Goal: Task Accomplishment & Management: Complete application form

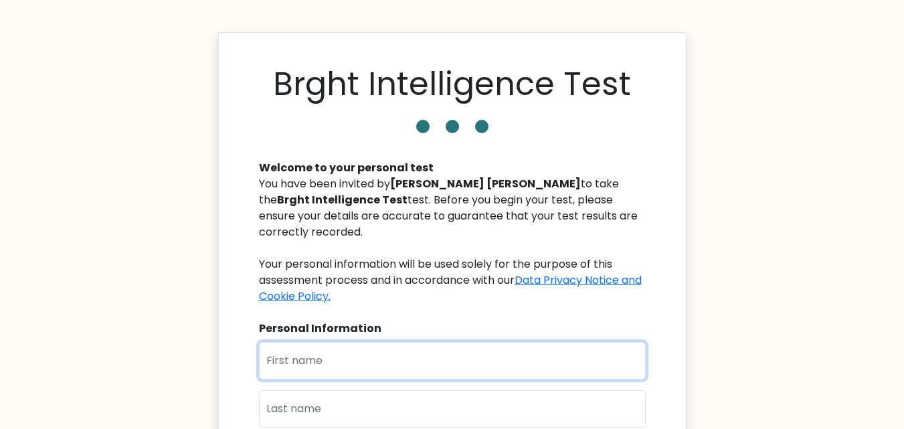
click at [355, 343] on input "text" at bounding box center [452, 360] width 387 height 37
type input "[PERSON_NAME]"
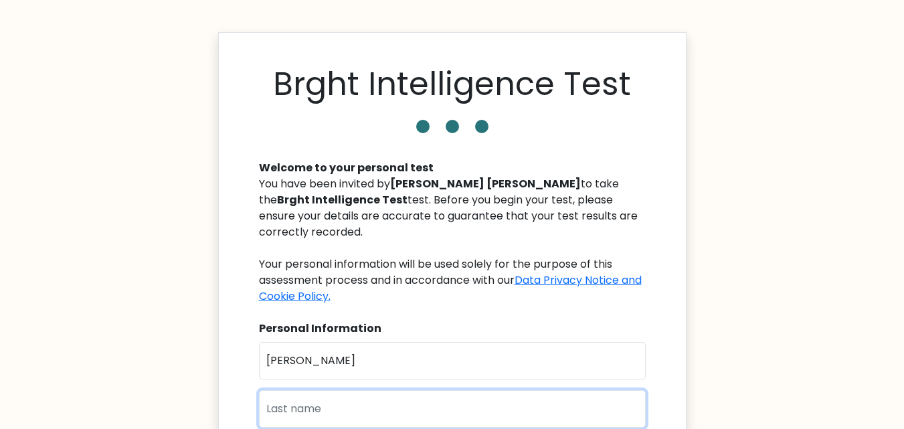
type input "Cembrzyńska"
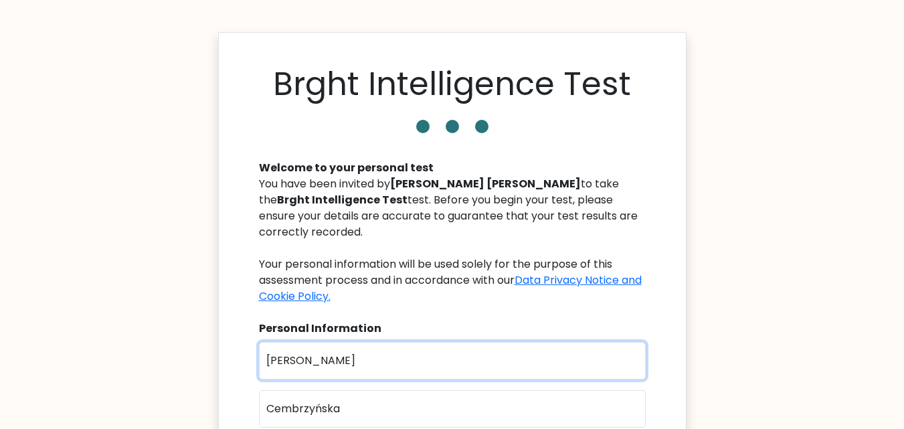
scroll to position [323, 0]
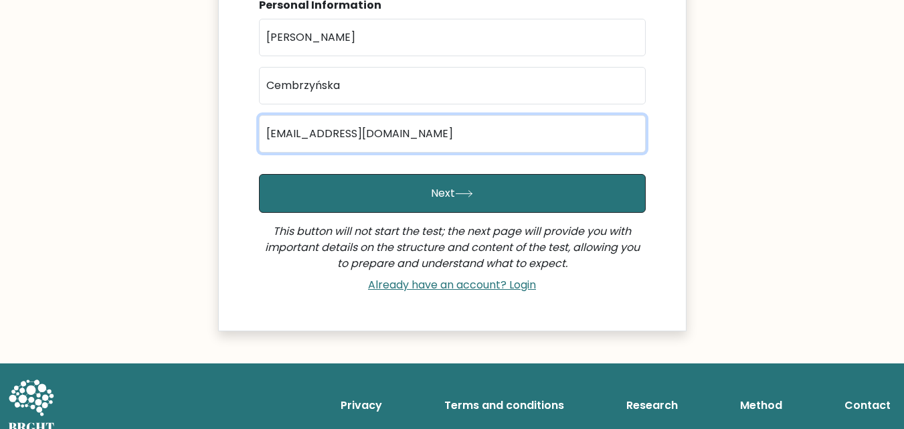
click at [292, 115] on input "crunbie@gmail.com" at bounding box center [452, 133] width 387 height 37
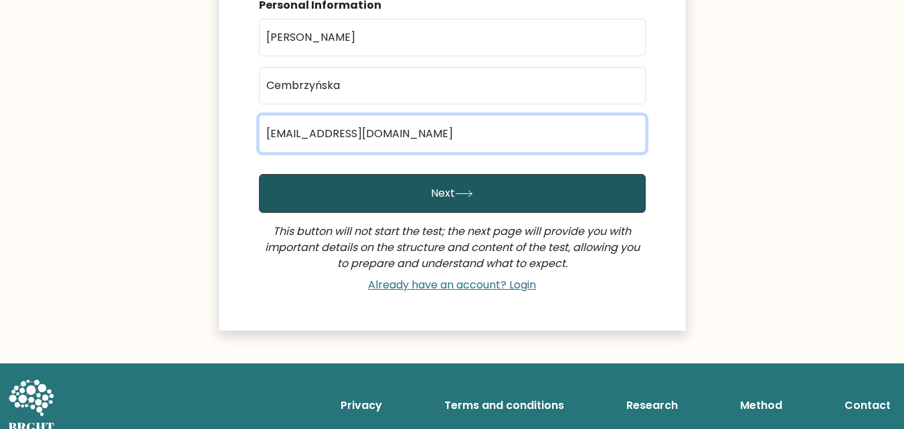
type input "i.love.skijumpiing@gmail.com"
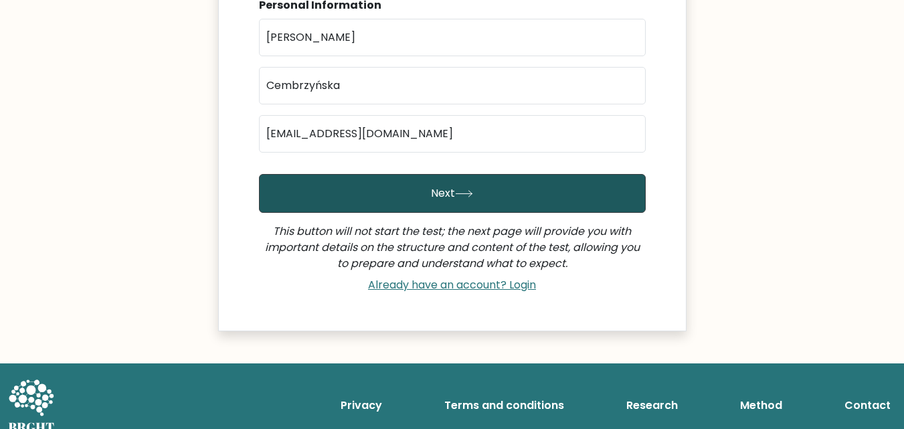
click at [349, 174] on button "Next" at bounding box center [452, 193] width 387 height 39
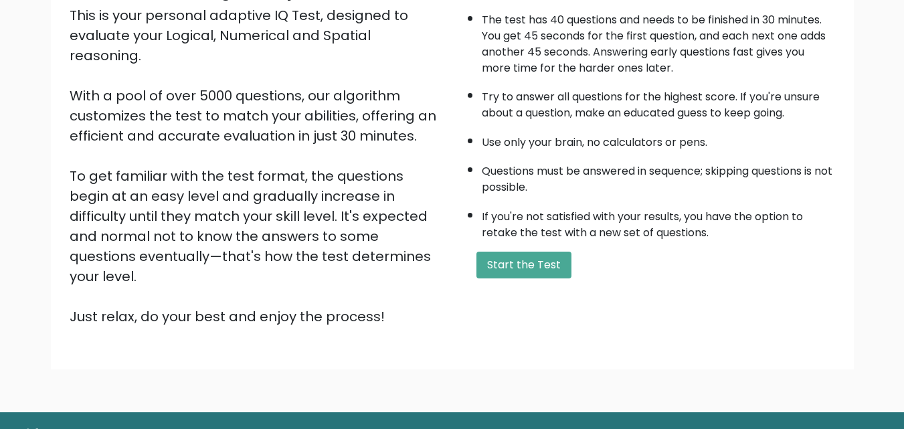
scroll to position [184, 0]
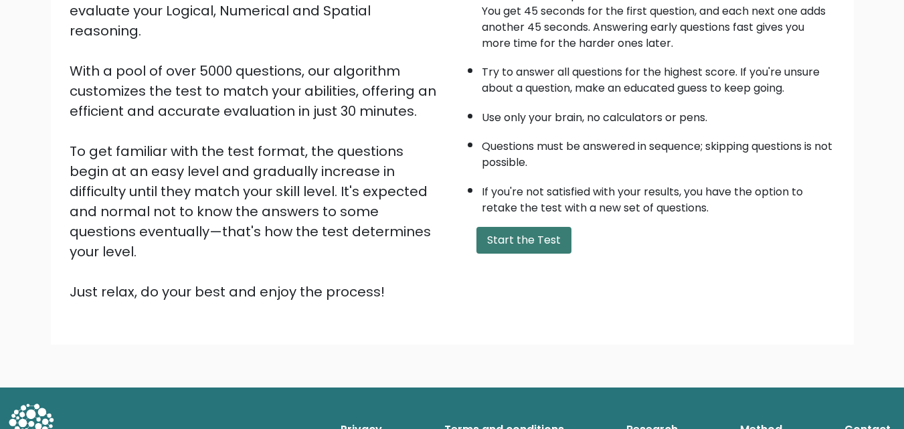
click at [522, 236] on button "Start the Test" at bounding box center [523, 240] width 95 height 27
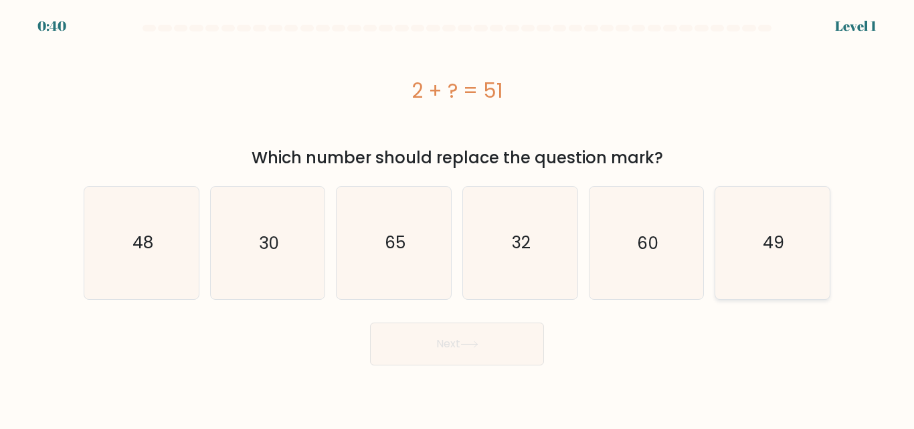
click at [766, 235] on text "49" at bounding box center [773, 242] width 21 height 23
click at [458, 218] on input "f. 49" at bounding box center [457, 216] width 1 height 3
radio input "true"
click at [460, 337] on button "Next" at bounding box center [457, 344] width 174 height 43
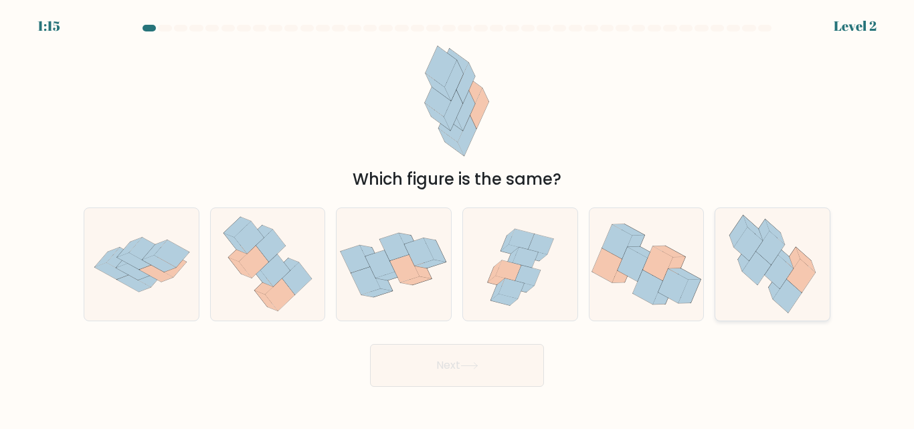
click at [746, 295] on icon at bounding box center [772, 264] width 102 height 112
click at [458, 218] on input "f." at bounding box center [457, 216] width 1 height 3
radio input "true"
click at [503, 366] on button "Next" at bounding box center [457, 365] width 174 height 43
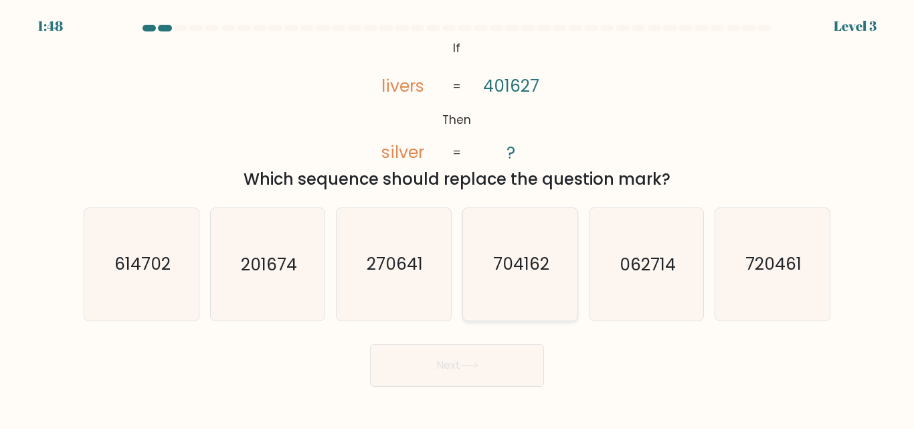
click at [532, 264] on text "704162" at bounding box center [521, 264] width 56 height 23
click at [458, 218] on input "d. 704162" at bounding box center [457, 216] width 1 height 3
radio input "true"
click at [472, 361] on button "Next" at bounding box center [457, 365] width 174 height 43
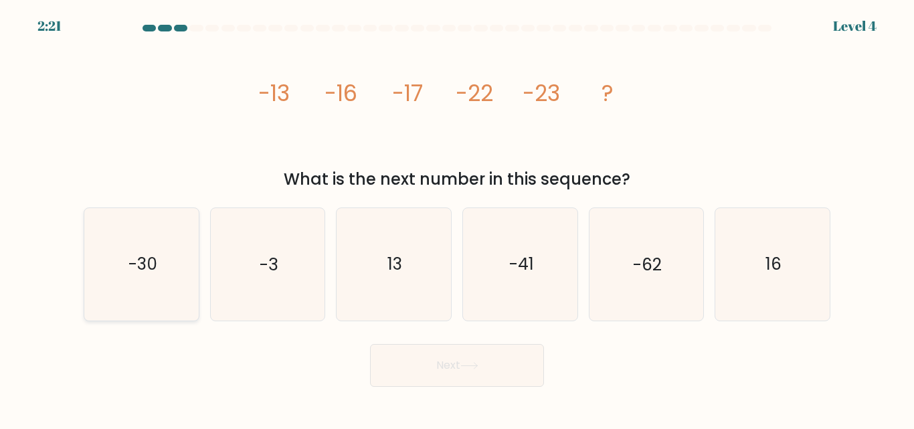
click at [146, 281] on icon "-30" at bounding box center [142, 264] width 112 height 112
click at [457, 218] on input "a. -30" at bounding box center [457, 216] width 1 height 3
radio input "true"
click at [488, 359] on button "Next" at bounding box center [457, 365] width 174 height 43
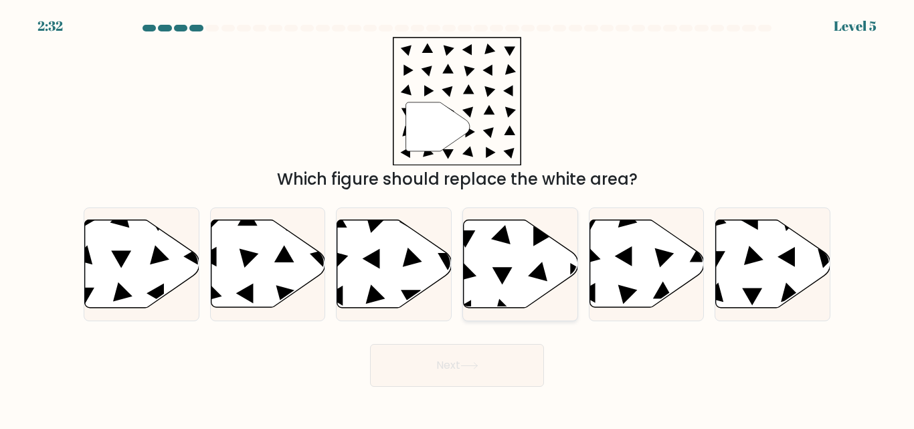
click at [542, 279] on icon at bounding box center [537, 271] width 19 height 19
click at [458, 218] on input "d." at bounding box center [457, 216] width 1 height 3
radio input "true"
click at [475, 356] on button "Next" at bounding box center [457, 365] width 174 height 43
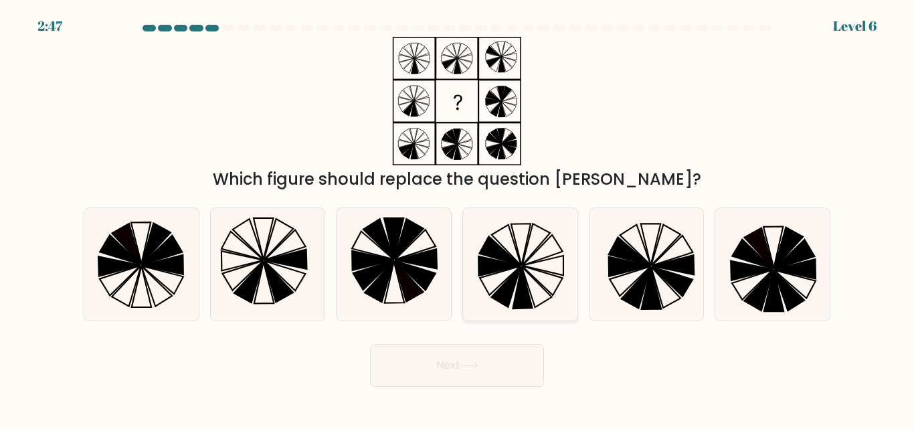
click at [472, 274] on icon at bounding box center [520, 264] width 112 height 112
click at [458, 218] on input "d." at bounding box center [457, 216] width 1 height 3
radio input "true"
click at [486, 349] on button "Next" at bounding box center [457, 365] width 174 height 43
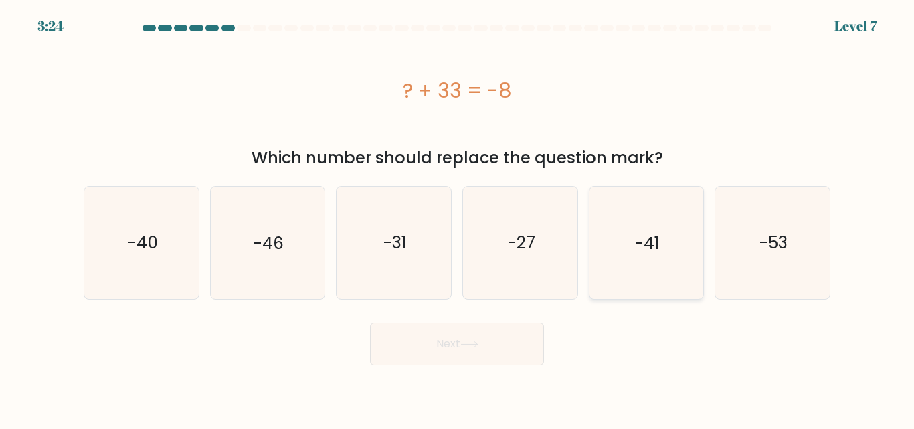
click at [668, 207] on icon "-41" at bounding box center [646, 243] width 112 height 112
click at [458, 215] on input "e. -41" at bounding box center [457, 216] width 1 height 3
radio input "true"
click at [470, 359] on button "Next" at bounding box center [457, 344] width 174 height 43
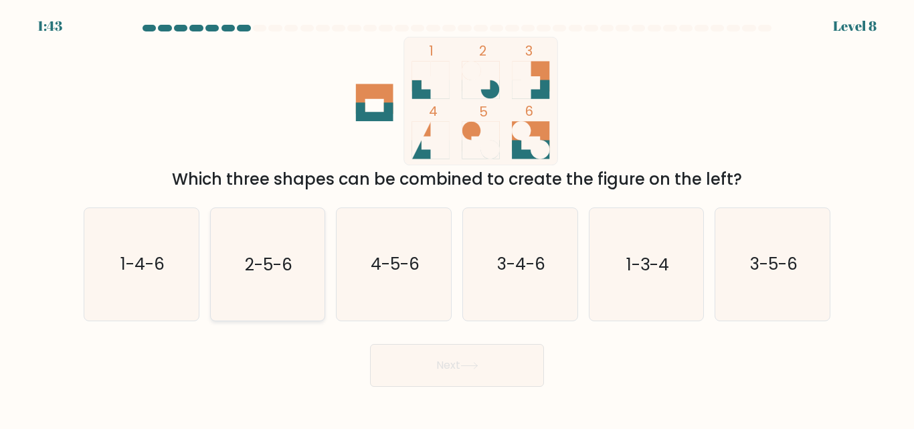
click at [247, 279] on icon "2-5-6" at bounding box center [267, 264] width 112 height 112
click at [457, 218] on input "b. 2-5-6" at bounding box center [457, 216] width 1 height 3
radio input "true"
click at [421, 353] on button "Next" at bounding box center [457, 365] width 174 height 43
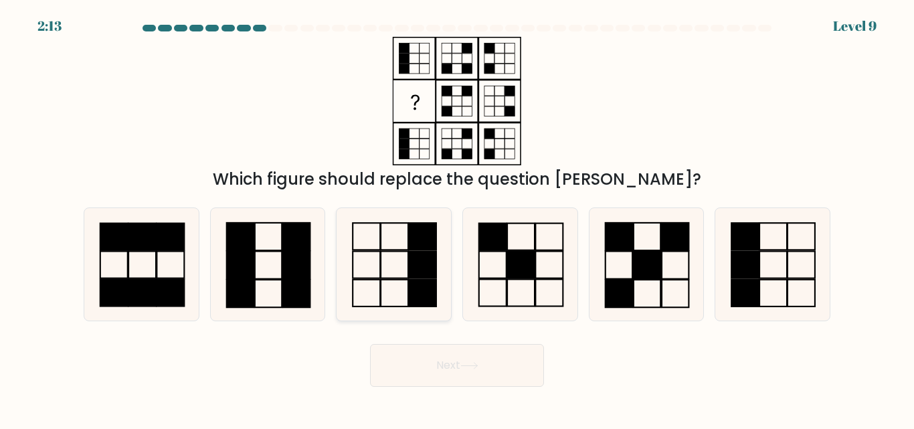
click at [439, 282] on icon at bounding box center [394, 264] width 112 height 112
click at [457, 218] on input "c." at bounding box center [457, 216] width 1 height 3
radio input "true"
click at [473, 376] on button "Next" at bounding box center [457, 365] width 174 height 43
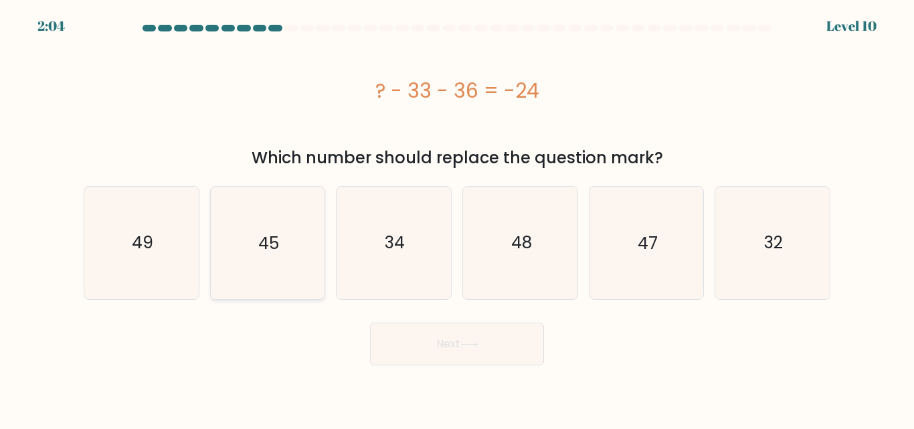
click at [276, 262] on icon "45" at bounding box center [267, 243] width 112 height 112
click at [457, 218] on input "b. 45" at bounding box center [457, 216] width 1 height 3
radio input "true"
click at [456, 366] on body "2:03 Level 10" at bounding box center [457, 214] width 914 height 429
click at [470, 353] on button "Next" at bounding box center [457, 344] width 174 height 43
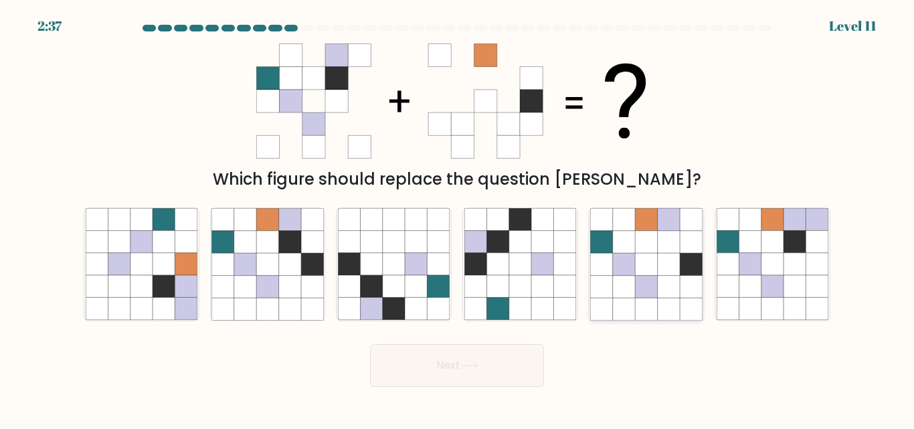
click at [610, 234] on icon at bounding box center [602, 242] width 22 height 22
click at [458, 218] on input "e." at bounding box center [457, 216] width 1 height 3
radio input "true"
click at [502, 357] on button "Next" at bounding box center [457, 365] width 174 height 43
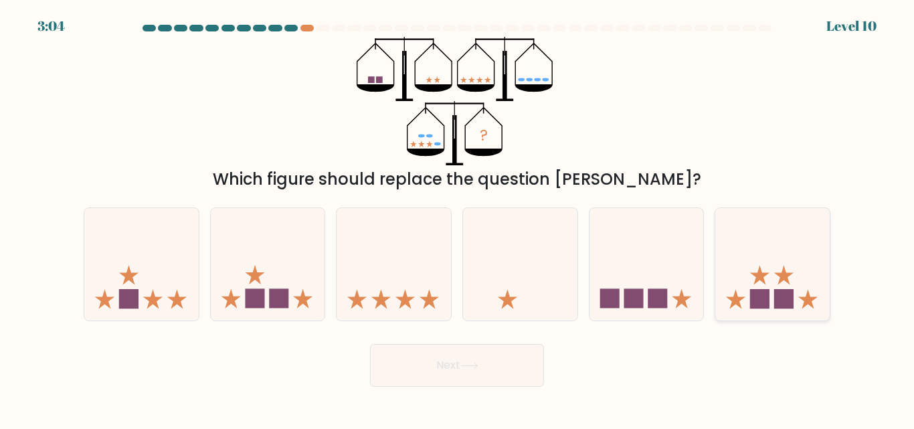
click at [785, 282] on icon at bounding box center [772, 264] width 114 height 94
click at [458, 218] on input "f." at bounding box center [457, 216] width 1 height 3
radio input "true"
click at [508, 371] on button "Next" at bounding box center [457, 365] width 174 height 43
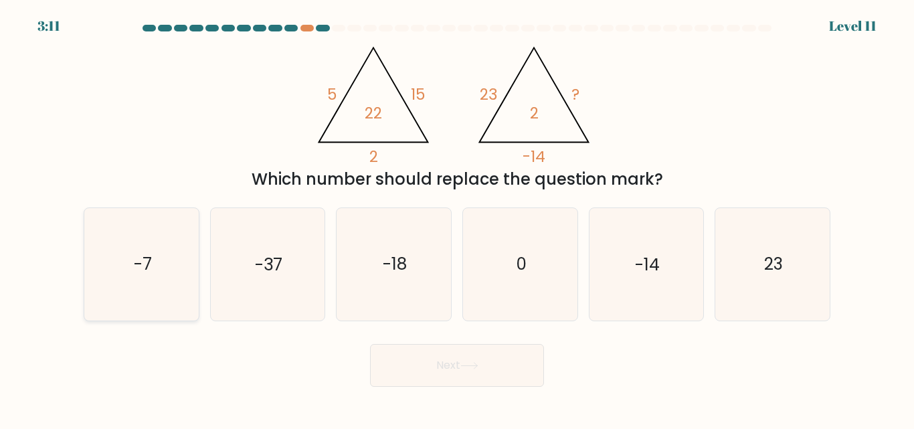
click at [98, 283] on icon "-7" at bounding box center [142, 264] width 112 height 112
click at [457, 218] on input "a. -7" at bounding box center [457, 216] width 1 height 3
radio input "true"
click at [459, 353] on button "Next" at bounding box center [457, 365] width 174 height 43
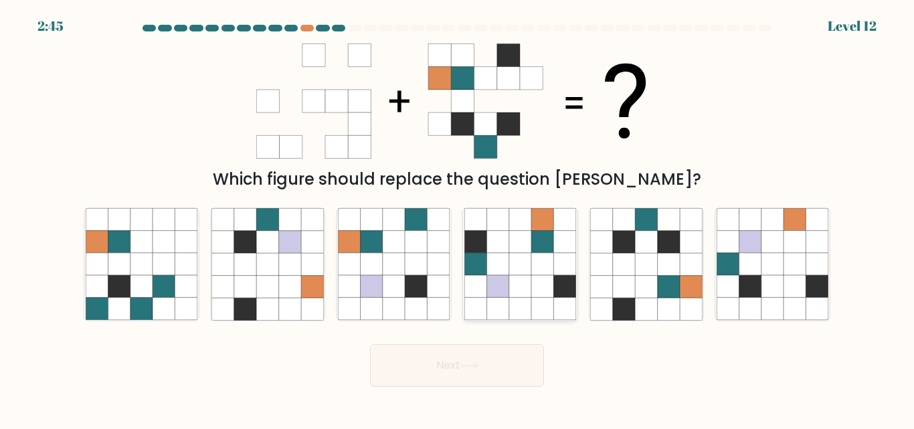
click at [533, 266] on icon at bounding box center [542, 265] width 22 height 22
click at [458, 218] on input "d." at bounding box center [457, 216] width 1 height 3
radio input "true"
click at [500, 365] on button "Next" at bounding box center [457, 365] width 174 height 43
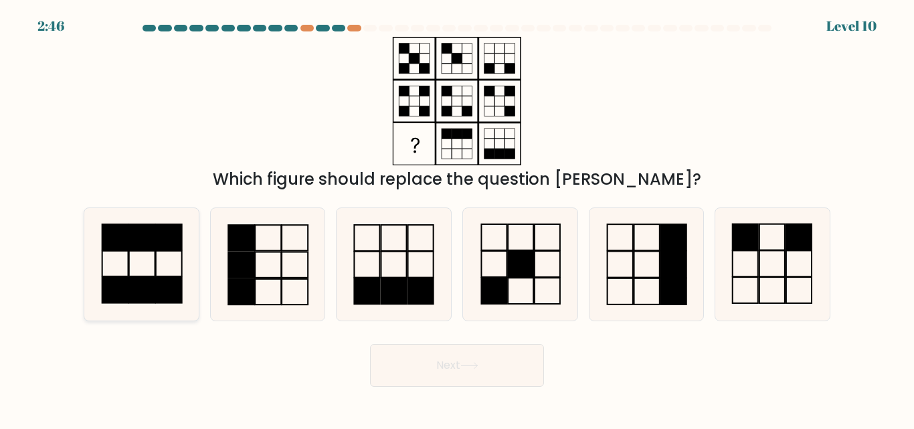
click at [145, 274] on icon at bounding box center [142, 264] width 112 height 112
click at [457, 218] on input "a." at bounding box center [457, 216] width 1 height 3
radio input "true"
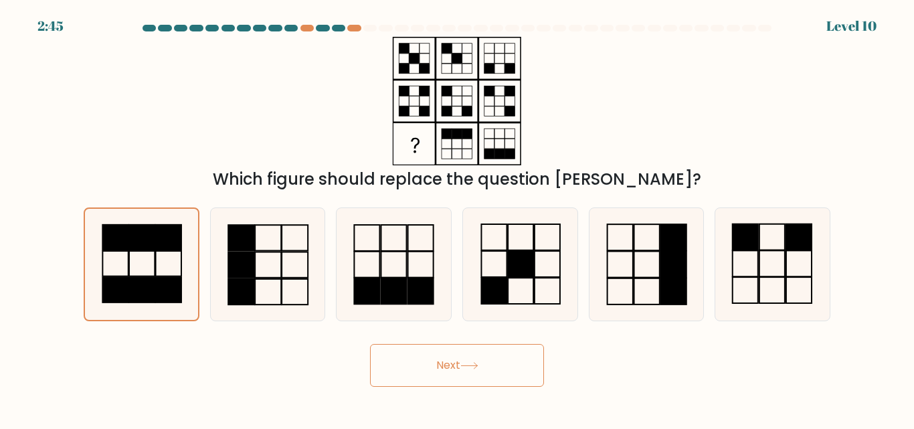
click at [423, 367] on button "Next" at bounding box center [457, 365] width 174 height 43
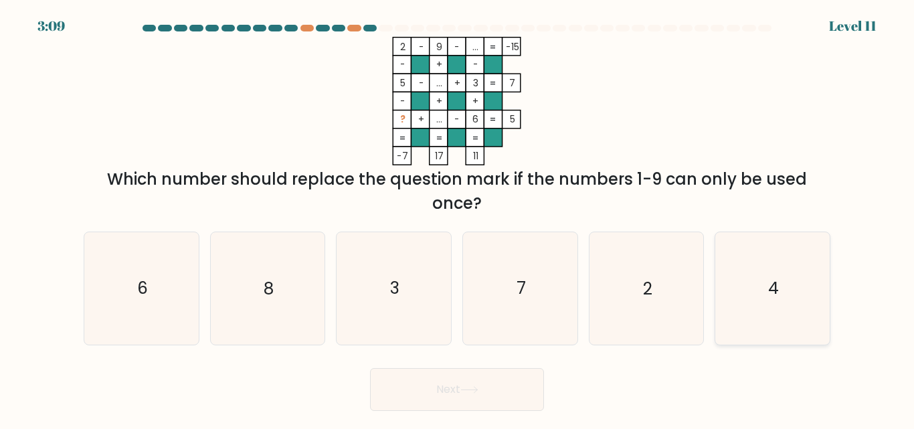
click at [759, 317] on icon "4" at bounding box center [773, 288] width 112 height 112
click at [458, 218] on input "f. 4" at bounding box center [457, 216] width 1 height 3
radio input "true"
click at [486, 385] on button "Next" at bounding box center [457, 389] width 174 height 43
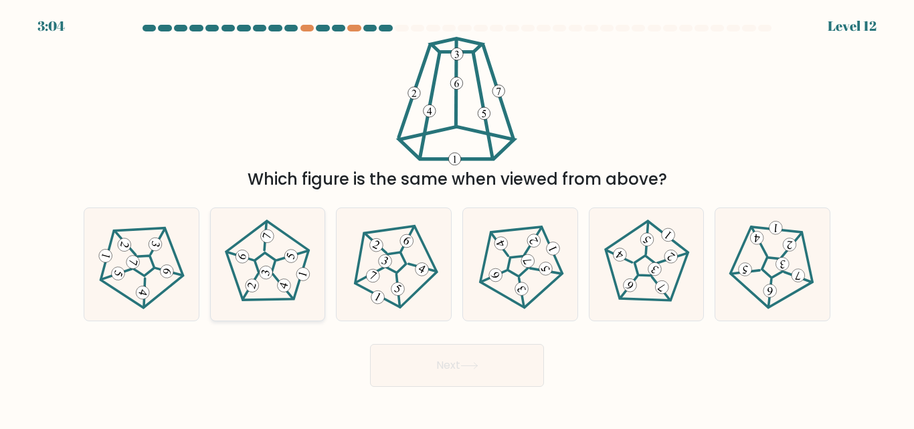
click at [310, 245] on icon at bounding box center [268, 264] width 90 height 90
click at [457, 218] on input "b." at bounding box center [457, 216] width 1 height 3
radio input "true"
click at [468, 363] on icon at bounding box center [469, 365] width 18 height 7
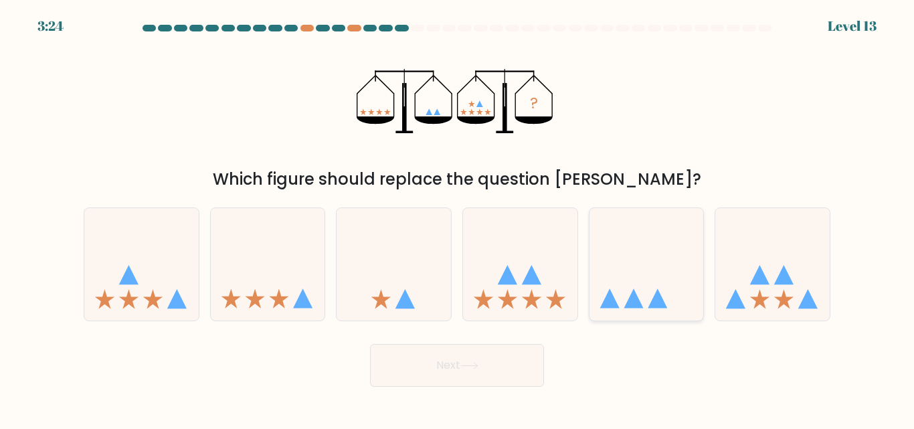
click at [638, 300] on icon at bounding box center [633, 298] width 19 height 19
click at [458, 218] on input "e." at bounding box center [457, 216] width 1 height 3
radio input "true"
click at [459, 369] on button "Next" at bounding box center [457, 365] width 174 height 43
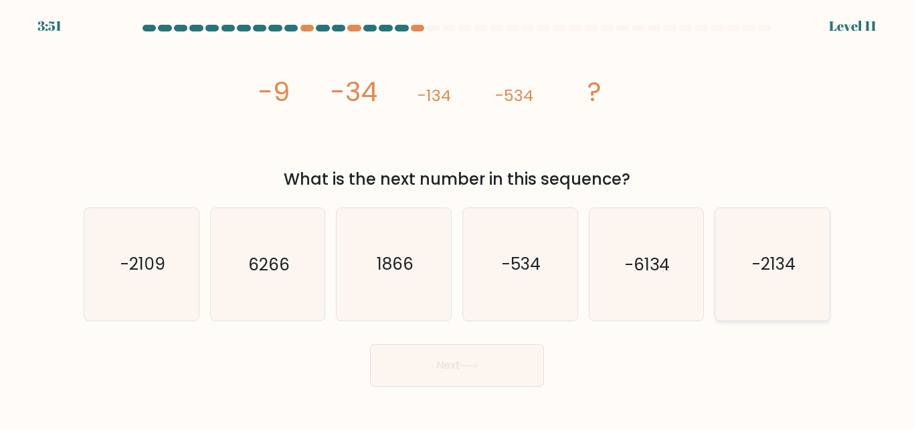
click at [759, 252] on icon "-2134" at bounding box center [773, 264] width 112 height 112
click at [458, 218] on input "f. -2134" at bounding box center [457, 216] width 1 height 3
radio input "true"
click at [530, 358] on button "Next" at bounding box center [457, 365] width 174 height 43
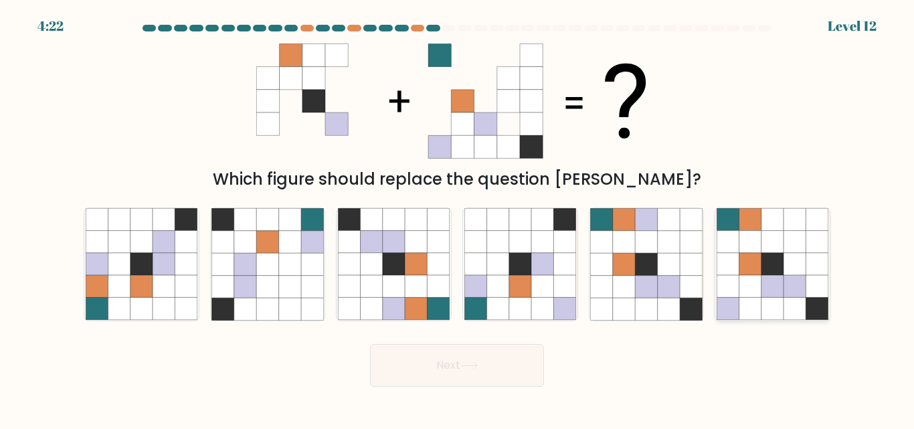
click at [751, 284] on icon at bounding box center [750, 287] width 22 height 22
click at [458, 218] on input "f." at bounding box center [457, 216] width 1 height 3
radio input "true"
click at [474, 377] on button "Next" at bounding box center [457, 365] width 174 height 43
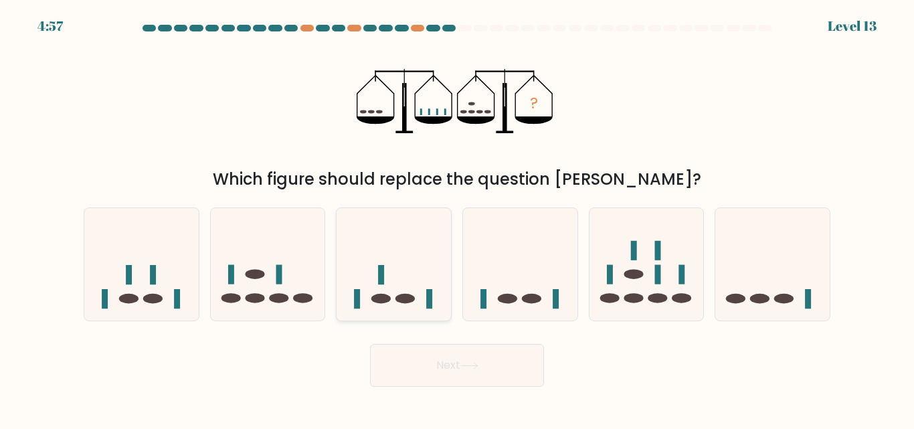
click at [401, 274] on icon at bounding box center [394, 264] width 114 height 94
click at [457, 218] on input "c." at bounding box center [457, 216] width 1 height 3
radio input "true"
click at [450, 355] on button "Next" at bounding box center [457, 365] width 174 height 43
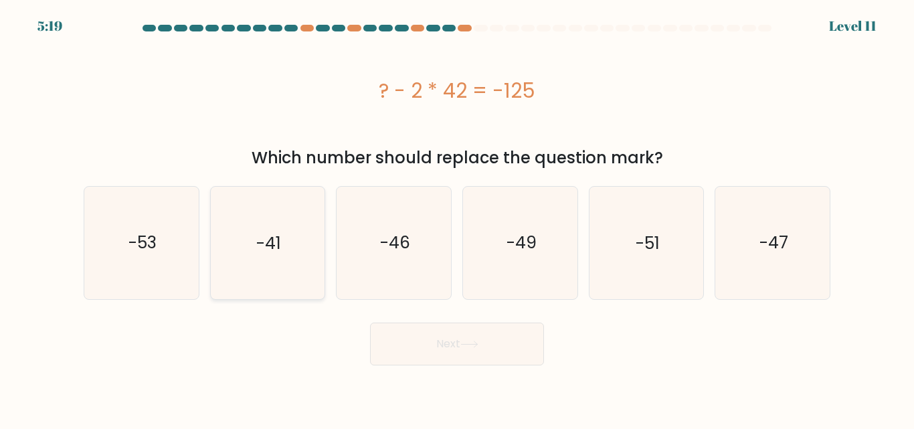
click at [240, 234] on icon "-41" at bounding box center [267, 243] width 112 height 112
click at [457, 218] on input "b. -41" at bounding box center [457, 216] width 1 height 3
radio input "true"
click at [436, 333] on button "Next" at bounding box center [457, 344] width 174 height 43
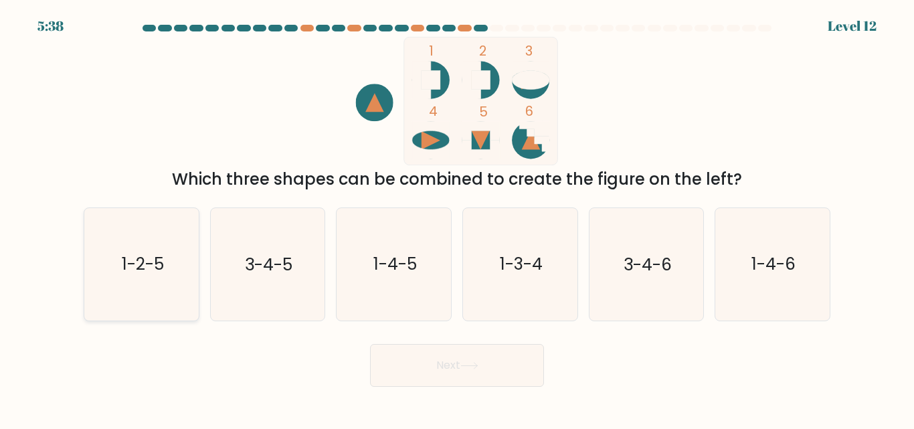
click at [163, 248] on icon "1-2-5" at bounding box center [142, 264] width 112 height 112
click at [457, 218] on input "a. 1-2-5" at bounding box center [457, 216] width 1 height 3
radio input "true"
click at [508, 370] on button "Next" at bounding box center [457, 365] width 174 height 43
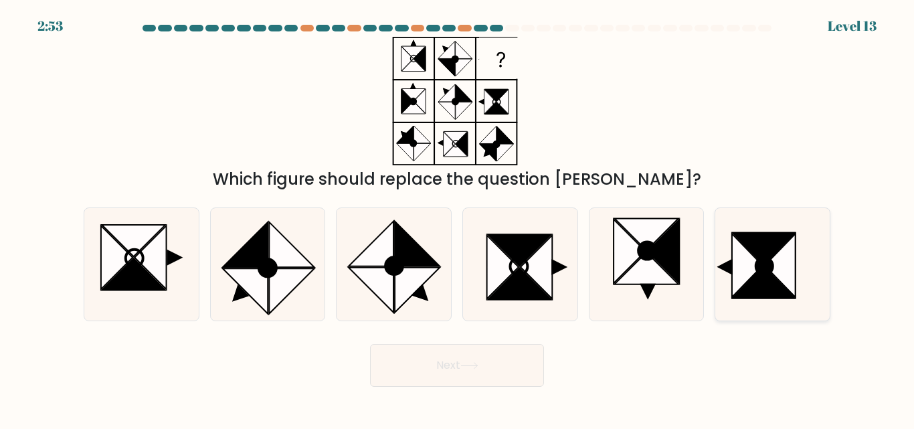
click at [762, 269] on icon at bounding box center [764, 266] width 17 height 17
click at [458, 218] on input "f." at bounding box center [457, 216] width 1 height 3
radio input "true"
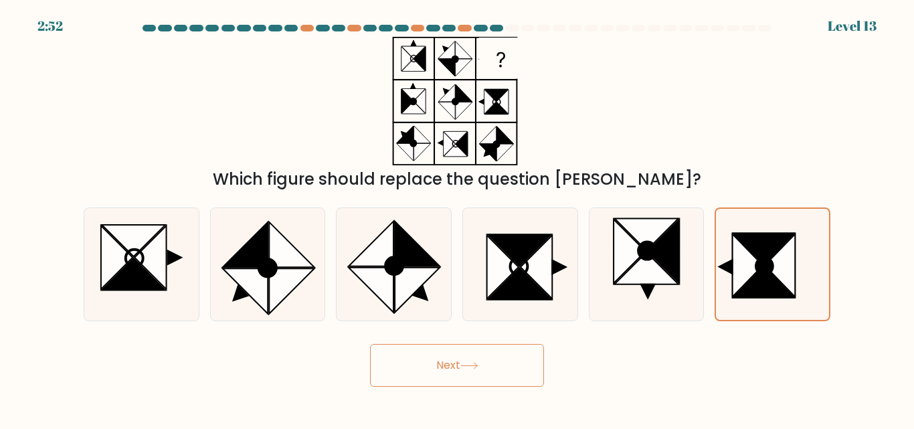
click at [487, 355] on button "Next" at bounding box center [457, 365] width 174 height 43
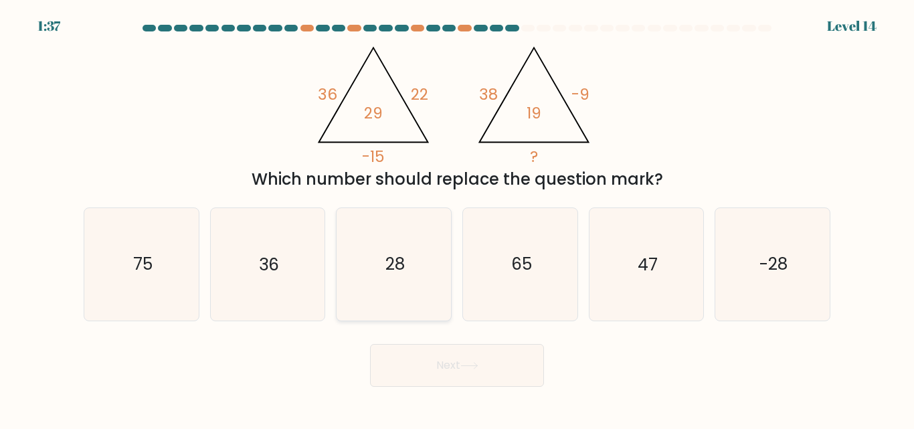
click at [407, 238] on icon "28" at bounding box center [394, 264] width 112 height 112
click at [457, 218] on input "c. 28" at bounding box center [457, 216] width 1 height 3
radio input "true"
click at [478, 382] on button "Next" at bounding box center [457, 365] width 174 height 43
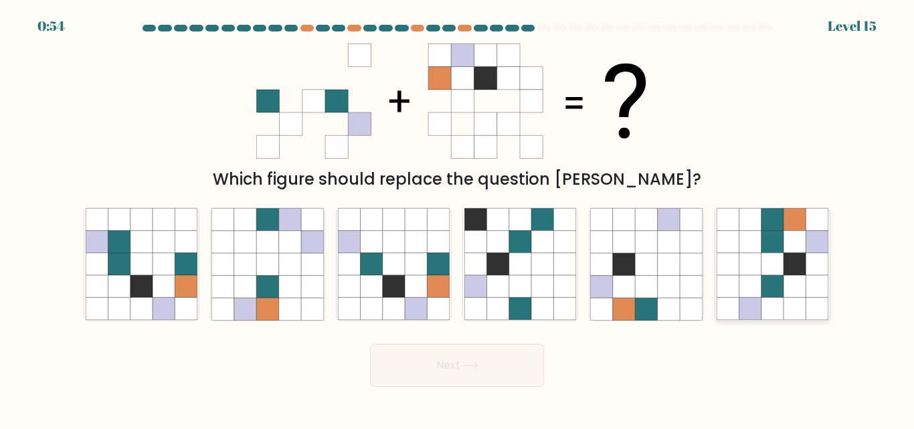
click at [765, 281] on icon at bounding box center [772, 287] width 22 height 22
click at [458, 218] on input "f." at bounding box center [457, 216] width 1 height 3
radio input "true"
click at [388, 370] on button "Next" at bounding box center [457, 365] width 174 height 43
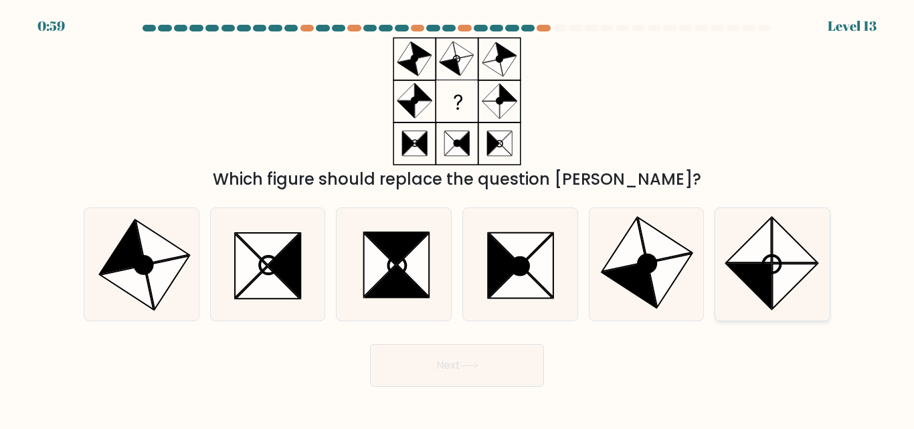
click at [795, 312] on icon at bounding box center [773, 264] width 112 height 112
click at [458, 218] on input "f." at bounding box center [457, 216] width 1 height 3
radio input "true"
click at [535, 352] on button "Next" at bounding box center [457, 365] width 174 height 43
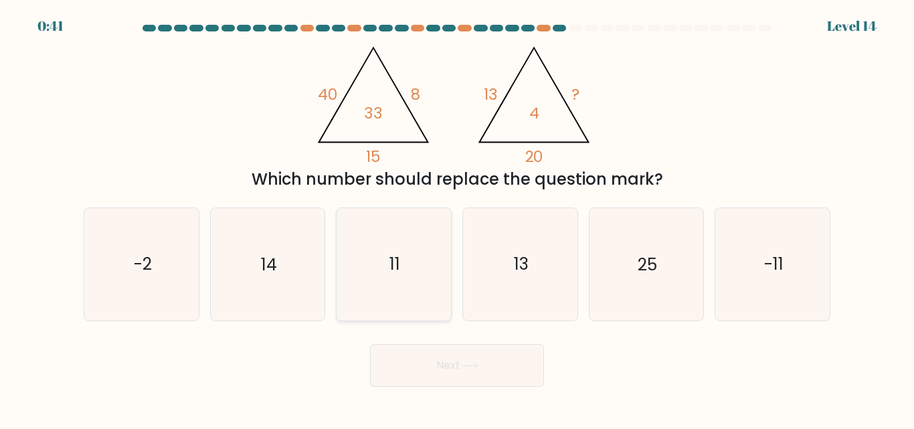
click at [418, 275] on icon "11" at bounding box center [394, 264] width 112 height 112
click at [457, 218] on input "c. 11" at bounding box center [457, 216] width 1 height 3
radio input "true"
click at [490, 375] on button "Next" at bounding box center [457, 365] width 174 height 43
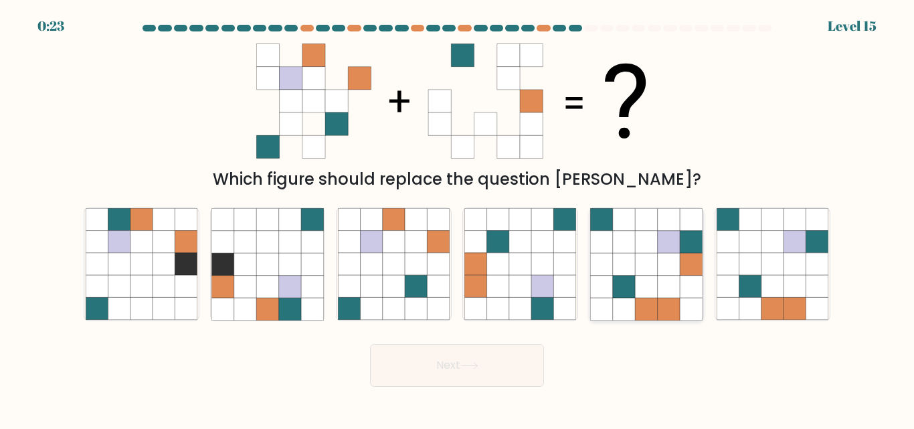
click at [611, 241] on icon at bounding box center [602, 242] width 22 height 22
click at [458, 218] on input "e." at bounding box center [457, 216] width 1 height 3
radio input "true"
click at [511, 376] on button "Next" at bounding box center [457, 365] width 174 height 43
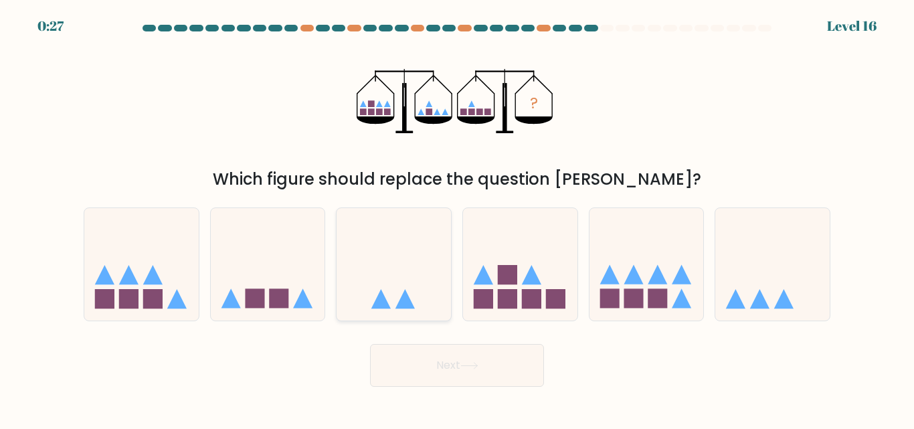
click at [379, 296] on icon at bounding box center [380, 298] width 19 height 19
click at [457, 218] on input "c." at bounding box center [457, 216] width 1 height 3
radio input "true"
click at [472, 383] on button "Next" at bounding box center [457, 365] width 174 height 43
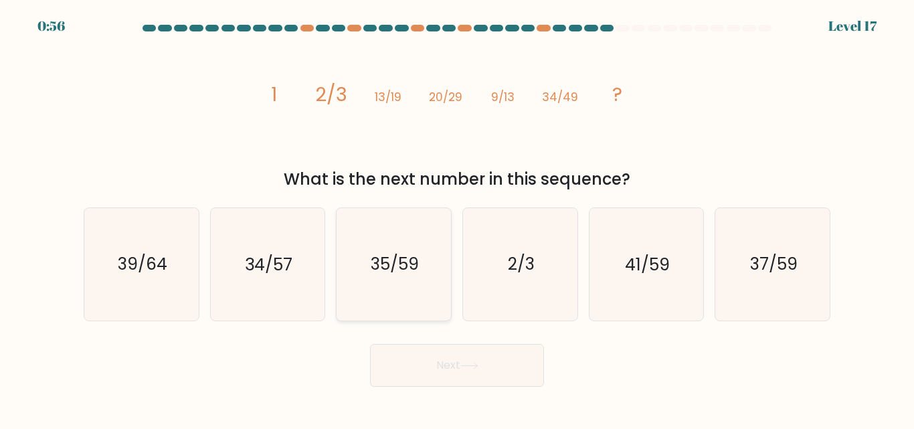
click at [379, 230] on icon "35/59" at bounding box center [394, 264] width 112 height 112
click at [457, 218] on input "c. 35/59" at bounding box center [457, 216] width 1 height 3
radio input "true"
click at [433, 367] on button "Next" at bounding box center [457, 365] width 174 height 43
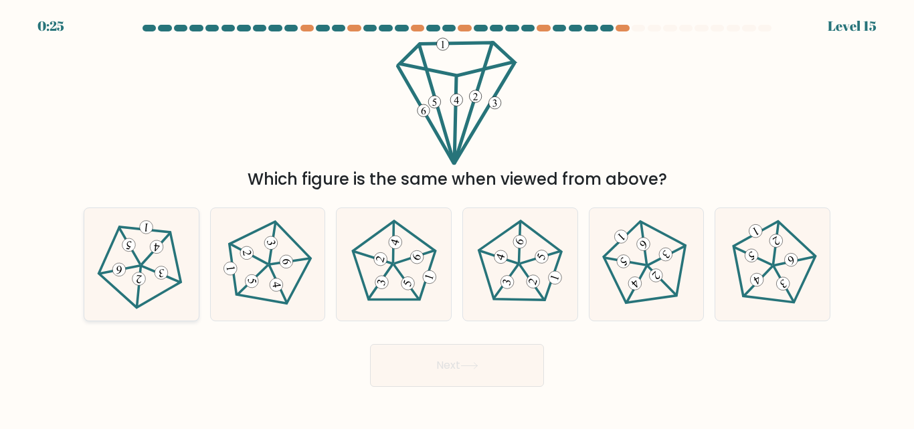
click at [138, 260] on 549 at bounding box center [129, 246] width 27 height 36
click at [457, 218] on input "a." at bounding box center [457, 216] width 1 height 3
radio input "true"
click at [474, 372] on button "Next" at bounding box center [457, 365] width 174 height 43
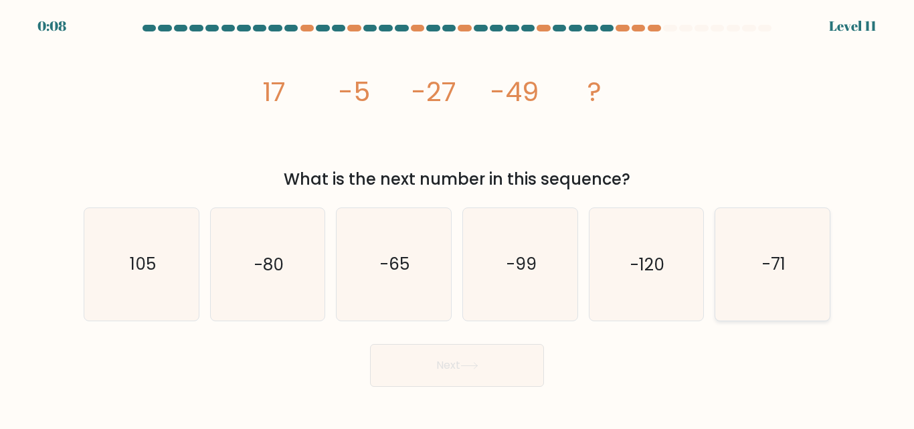
click at [803, 258] on icon "-71" at bounding box center [773, 264] width 112 height 112
click at [458, 218] on input "f. -71" at bounding box center [457, 216] width 1 height 3
radio input "true"
click at [470, 359] on button "Next" at bounding box center [457, 365] width 174 height 43
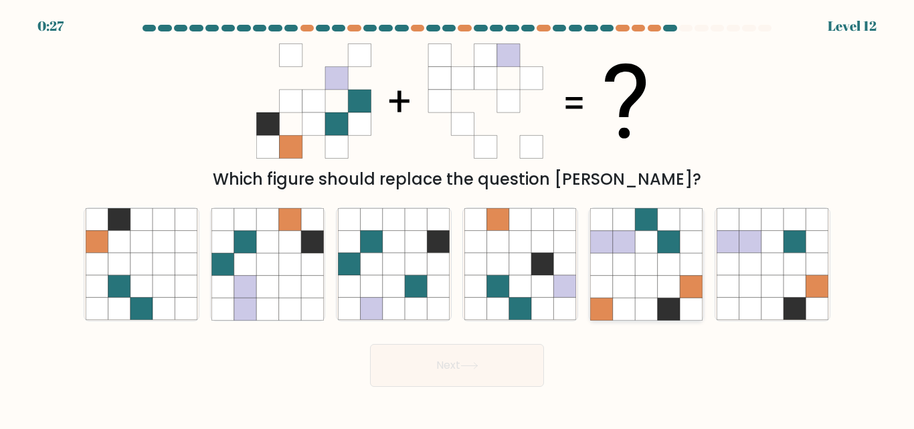
click at [650, 268] on icon at bounding box center [646, 265] width 22 height 22
click at [458, 218] on input "e." at bounding box center [457, 216] width 1 height 3
radio input "true"
click at [488, 372] on button "Next" at bounding box center [457, 365] width 174 height 43
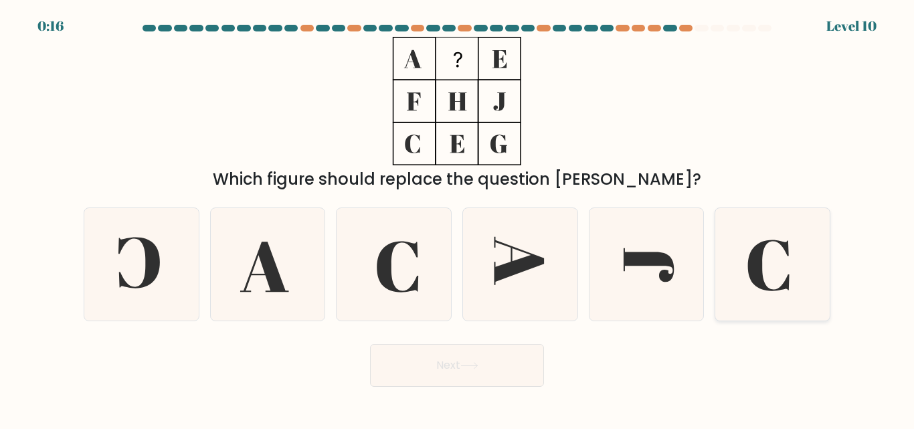
click at [775, 300] on icon at bounding box center [773, 264] width 112 height 112
click at [458, 218] on input "f." at bounding box center [457, 216] width 1 height 3
radio input "true"
click at [468, 367] on icon at bounding box center [469, 365] width 18 height 7
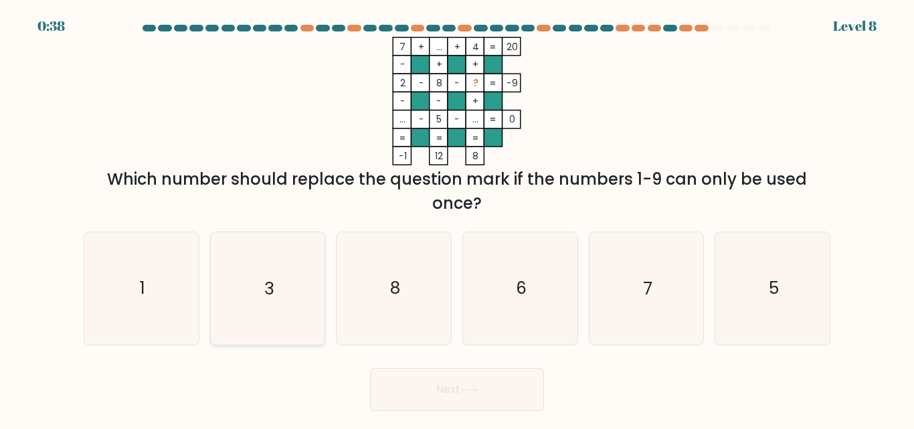
click at [269, 309] on icon "3" at bounding box center [267, 288] width 112 height 112
click at [457, 218] on input "b. 3" at bounding box center [457, 216] width 1 height 3
radio input "true"
click at [418, 372] on button "Next" at bounding box center [457, 389] width 174 height 43
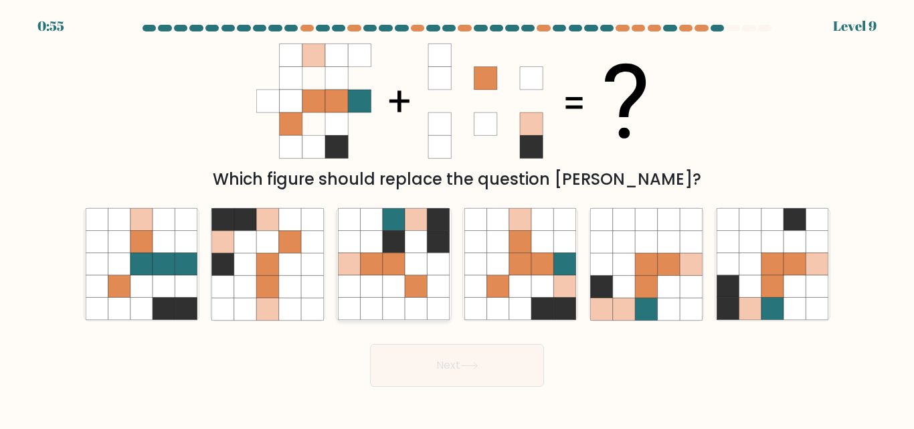
click at [403, 242] on icon at bounding box center [394, 242] width 22 height 22
click at [457, 218] on input "c." at bounding box center [457, 216] width 1 height 3
radio input "true"
click at [439, 365] on button "Next" at bounding box center [457, 365] width 174 height 43
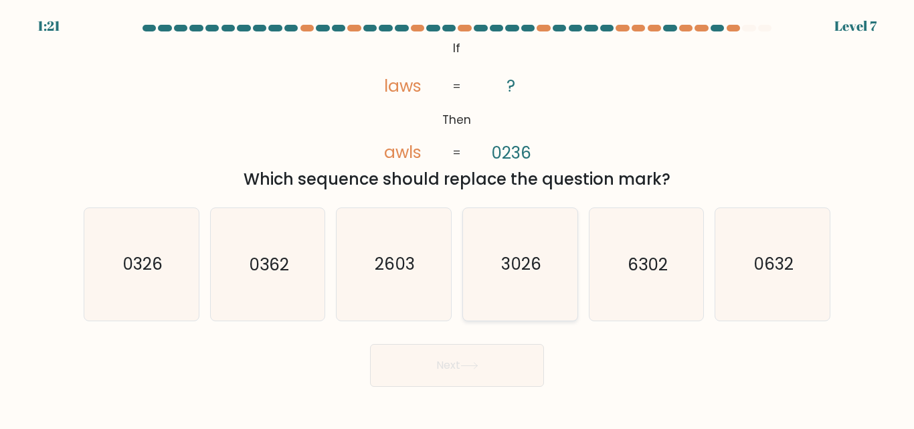
click at [521, 273] on text "3026" at bounding box center [521, 264] width 40 height 23
click at [458, 218] on input "d. 3026" at bounding box center [457, 216] width 1 height 3
radio input "true"
click at [480, 373] on button "Next" at bounding box center [457, 365] width 174 height 43
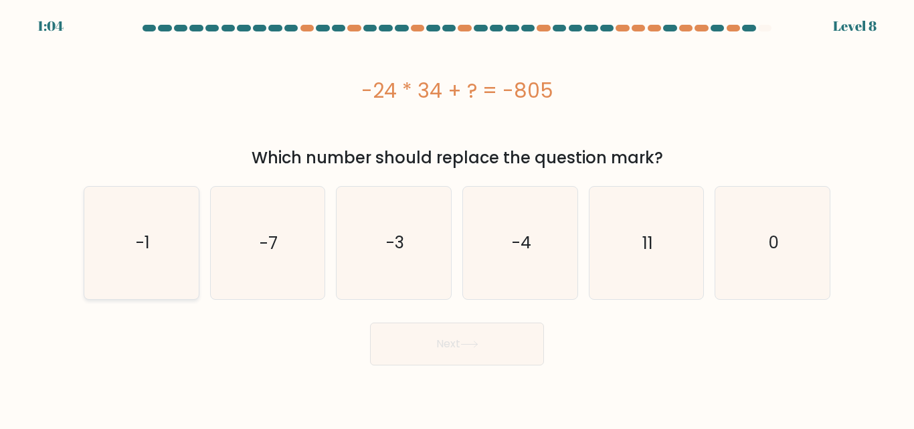
click at [167, 242] on icon "-1" at bounding box center [142, 243] width 112 height 112
click at [457, 218] on input "a. -1" at bounding box center [457, 216] width 1 height 3
radio input "true"
click at [457, 360] on button "Next" at bounding box center [457, 344] width 174 height 43
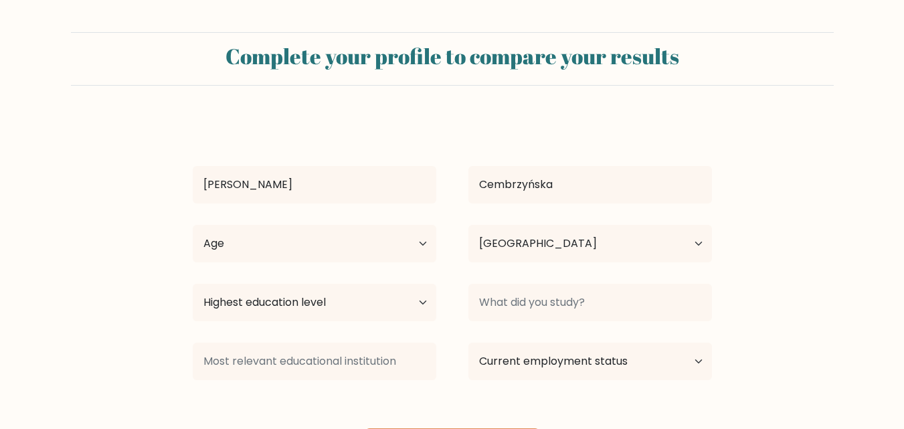
select select "PL"
click at [396, 252] on select "Age Under [DEMOGRAPHIC_DATA] [DEMOGRAPHIC_DATA] [DEMOGRAPHIC_DATA] [DEMOGRAPHIC…" at bounding box center [315, 243] width 244 height 37
select select "min_18"
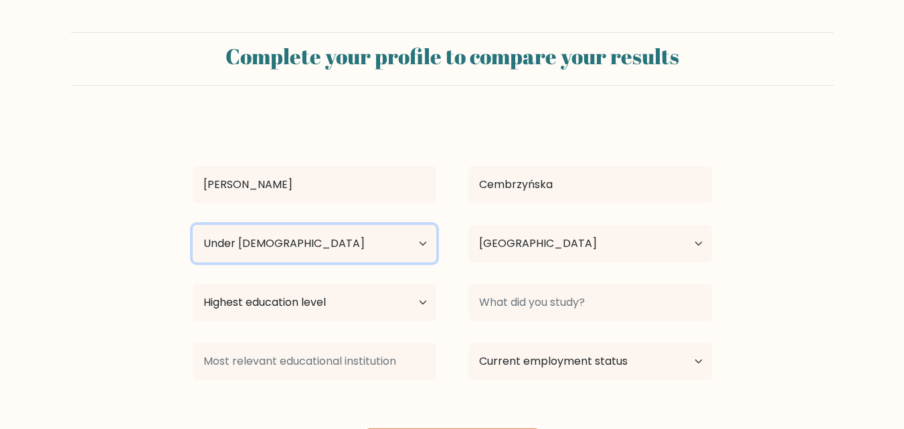
click at [193, 225] on select "Age Under [DEMOGRAPHIC_DATA] [DEMOGRAPHIC_DATA] [DEMOGRAPHIC_DATA] [DEMOGRAPHIC…" at bounding box center [315, 243] width 244 height 37
click at [347, 250] on select "Age Under [DEMOGRAPHIC_DATA] [DEMOGRAPHIC_DATA] [DEMOGRAPHIC_DATA] [DEMOGRAPHIC…" at bounding box center [315, 243] width 244 height 37
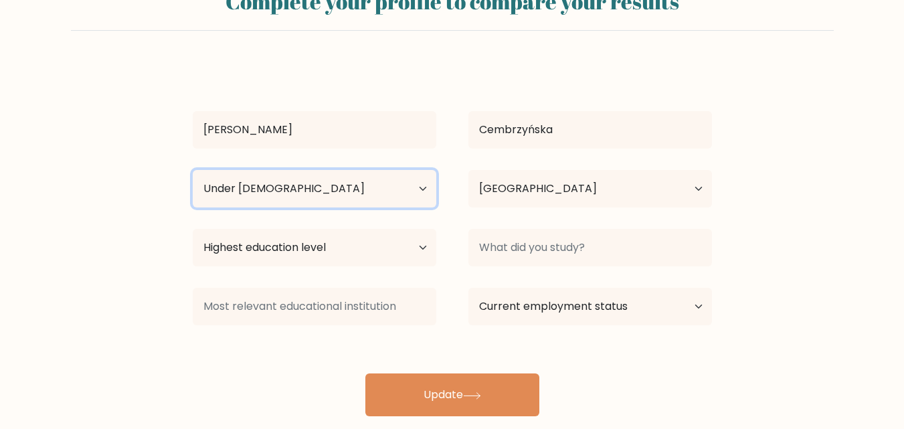
scroll to position [78, 0]
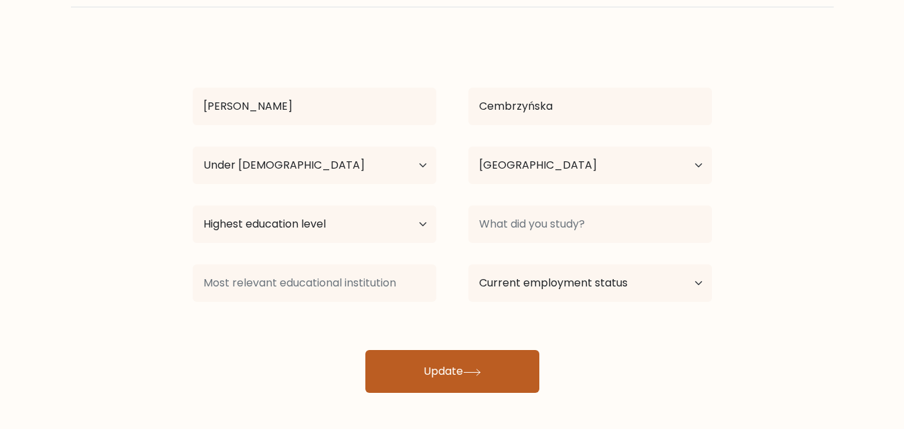
click at [491, 375] on button "Update" at bounding box center [452, 371] width 174 height 43
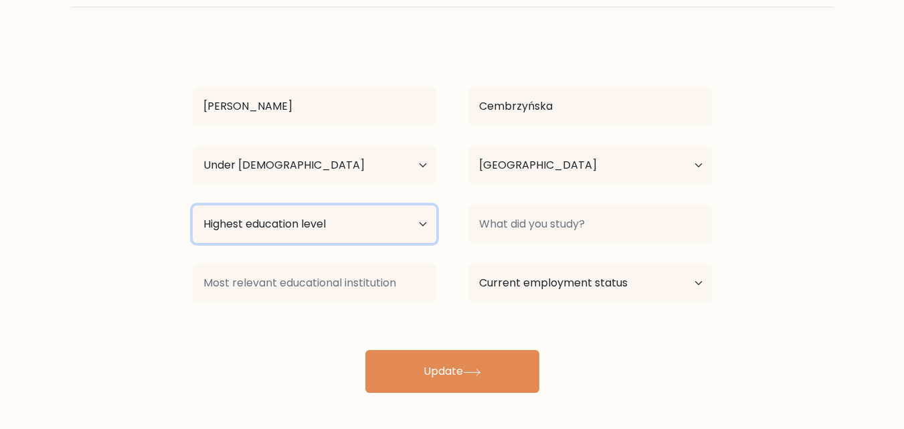
click at [357, 230] on select "Highest education level No schooling Primary Lower Secondary Upper Secondary Oc…" at bounding box center [315, 223] width 244 height 37
select select "no_schooling"
click at [193, 205] on select "Highest education level No schooling Primary Lower Secondary Upper Secondary Oc…" at bounding box center [315, 223] width 244 height 37
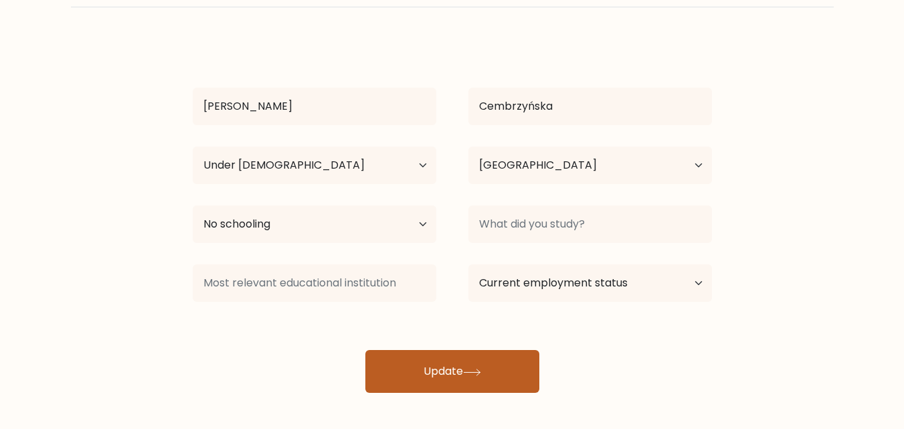
click at [460, 373] on button "Update" at bounding box center [452, 371] width 174 height 43
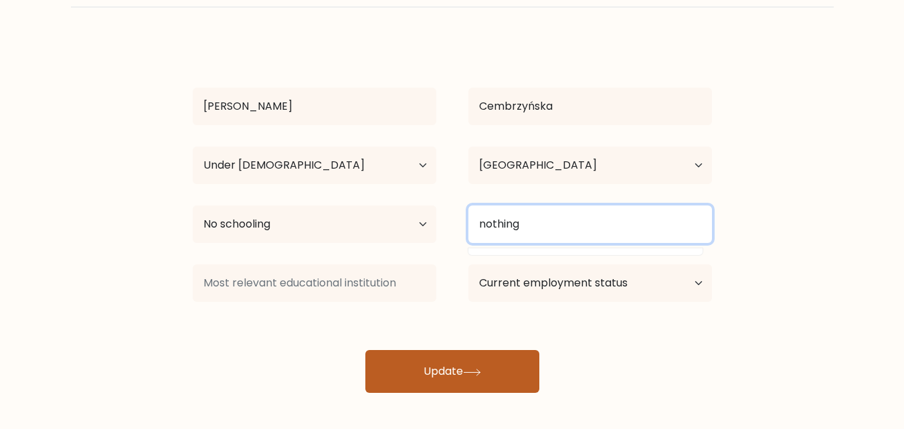
type input "nothing"
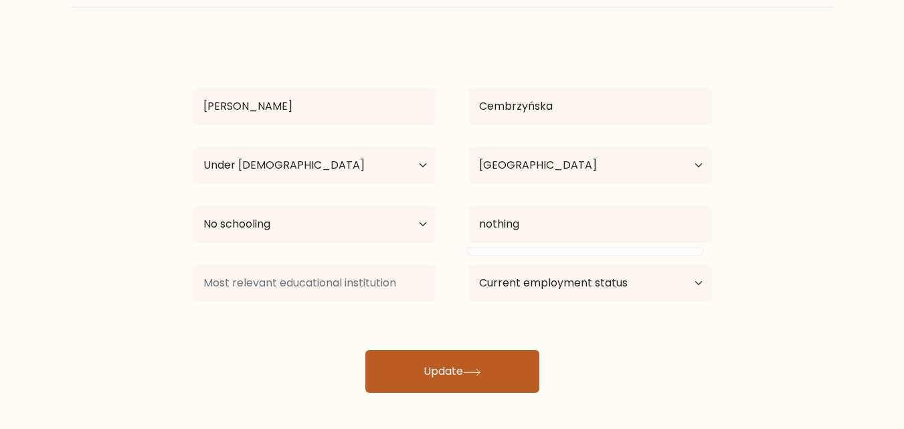
click at [513, 366] on button "Update" at bounding box center [452, 371] width 174 height 43
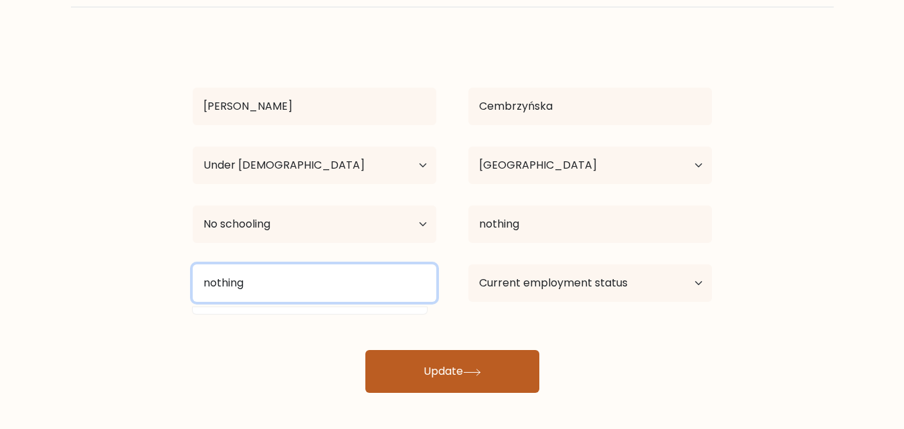
type input "nothing"
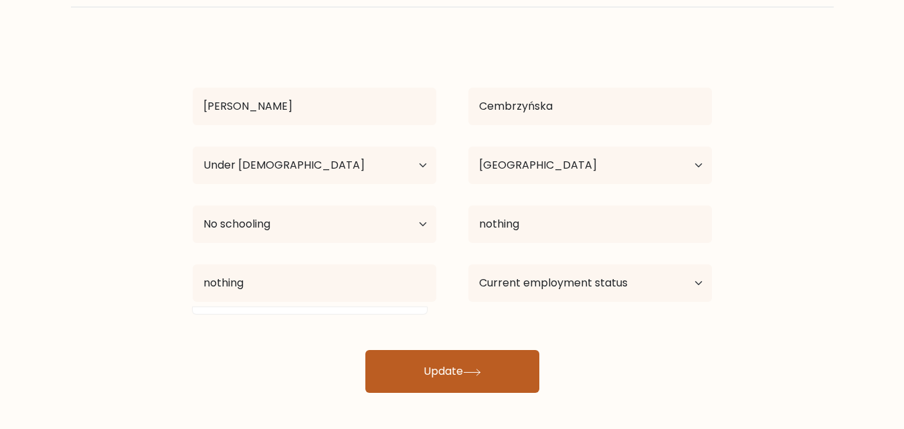
click at [468, 378] on button "Update" at bounding box center [452, 371] width 174 height 43
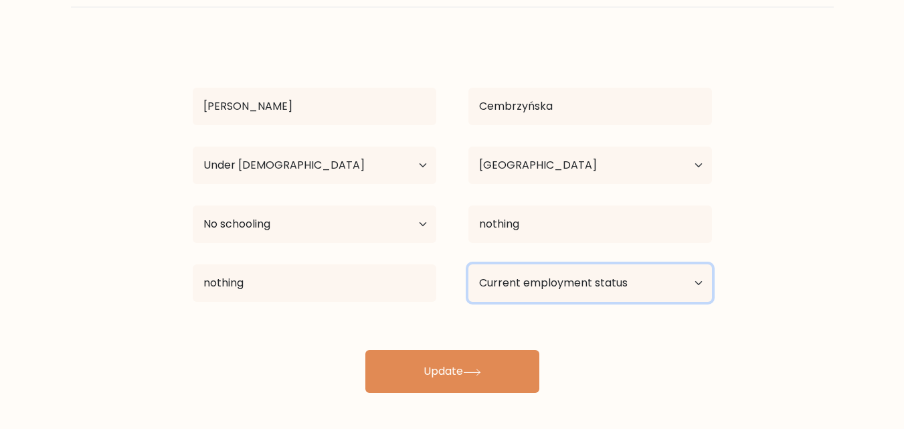
click at [577, 295] on select "Current employment status Employed Student Retired Other / prefer not to answer" at bounding box center [590, 282] width 244 height 37
select select "other"
click at [468, 264] on select "Current employment status Employed Student Retired Other / prefer not to answer" at bounding box center [590, 282] width 244 height 37
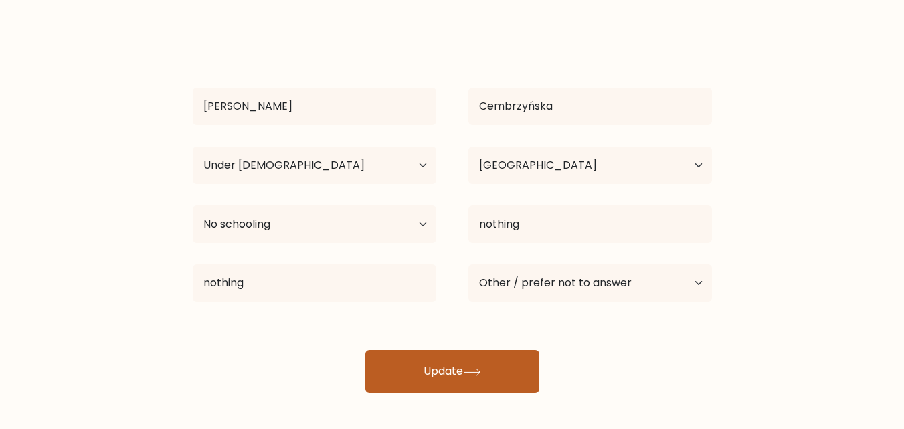
click at [466, 381] on button "Update" at bounding box center [452, 371] width 174 height 43
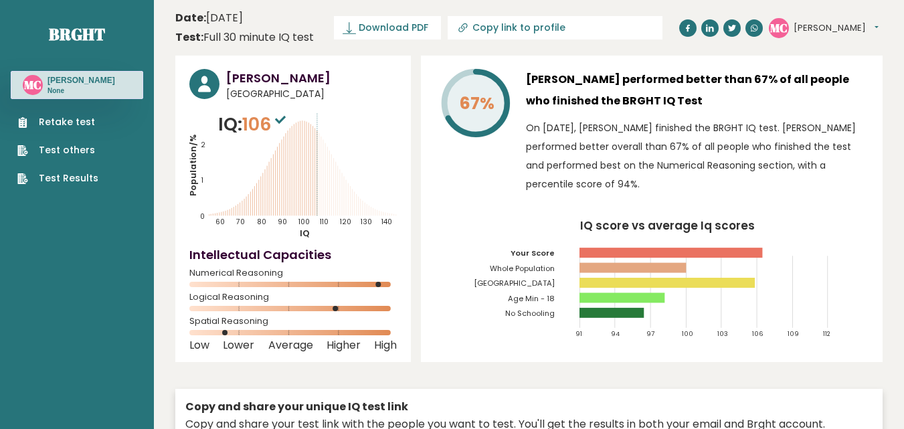
click at [60, 129] on link "Retake test" at bounding box center [57, 122] width 81 height 14
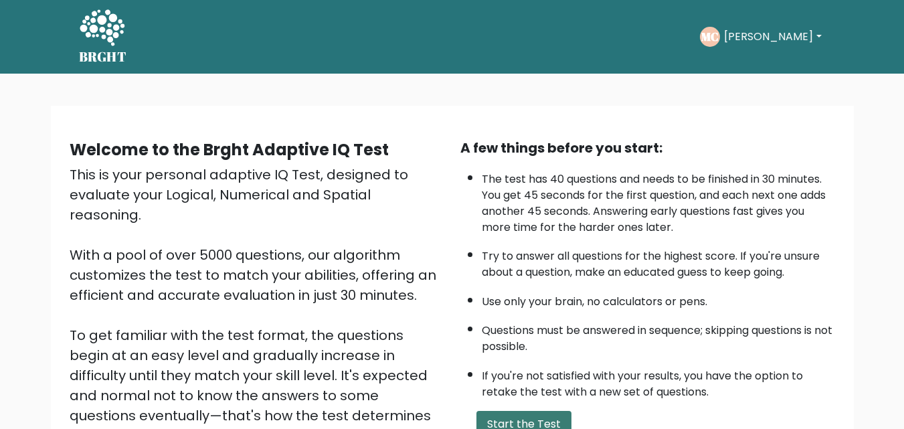
click at [558, 426] on button "Start the Test" at bounding box center [523, 424] width 95 height 27
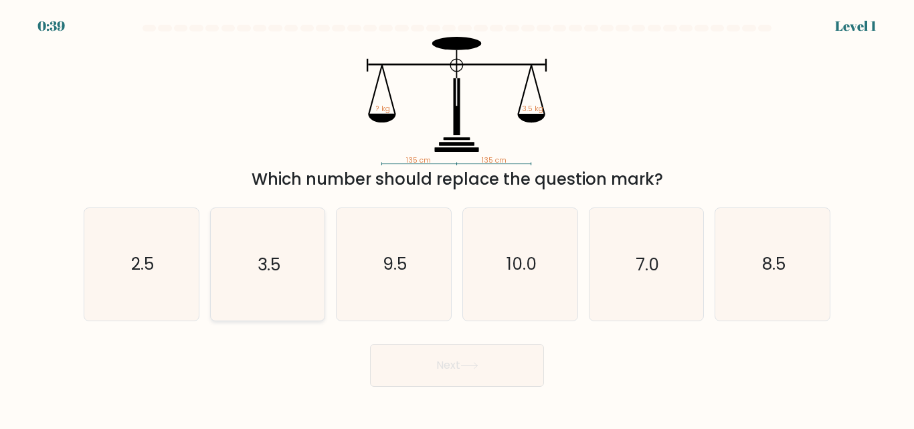
click at [291, 284] on icon "3.5" at bounding box center [267, 264] width 112 height 112
click at [457, 218] on input "b. 3.5" at bounding box center [457, 216] width 1 height 3
radio input "true"
click at [411, 362] on button "Next" at bounding box center [457, 365] width 174 height 43
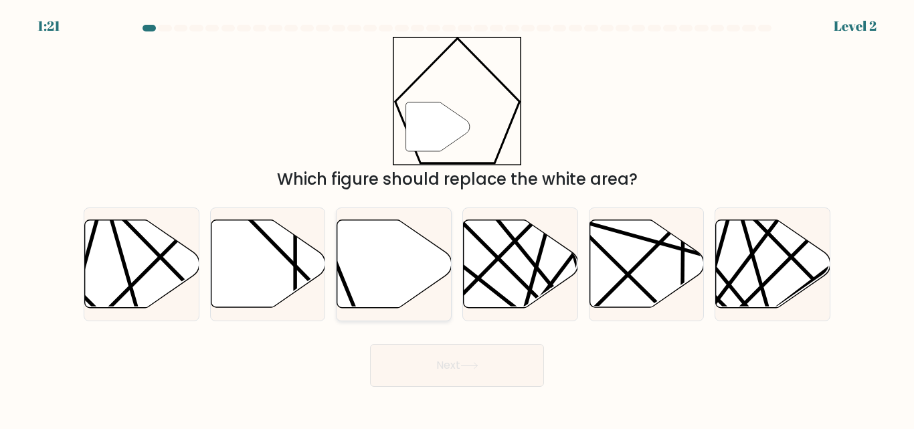
click at [378, 268] on icon at bounding box center [394, 264] width 114 height 88
click at [457, 218] on input "c." at bounding box center [457, 216] width 1 height 3
radio input "true"
click at [478, 363] on icon at bounding box center [469, 365] width 18 height 7
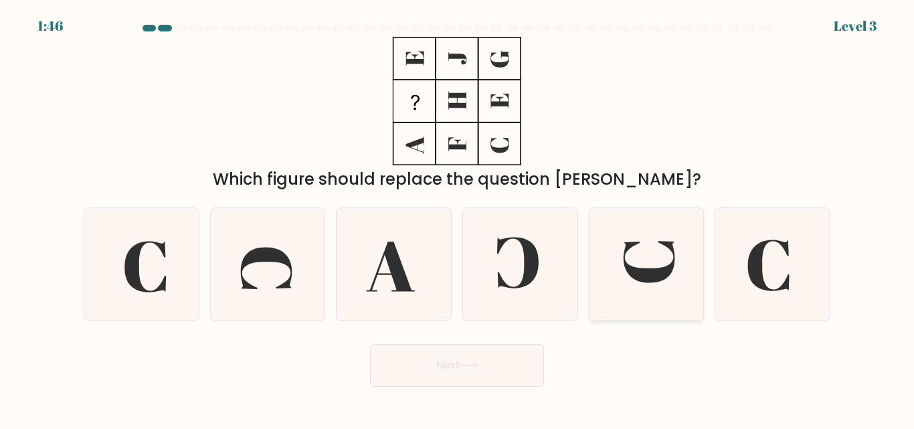
click at [647, 271] on icon at bounding box center [649, 262] width 51 height 41
click at [458, 218] on input "e." at bounding box center [457, 216] width 1 height 3
radio input "true"
click at [486, 367] on button "Next" at bounding box center [457, 365] width 174 height 43
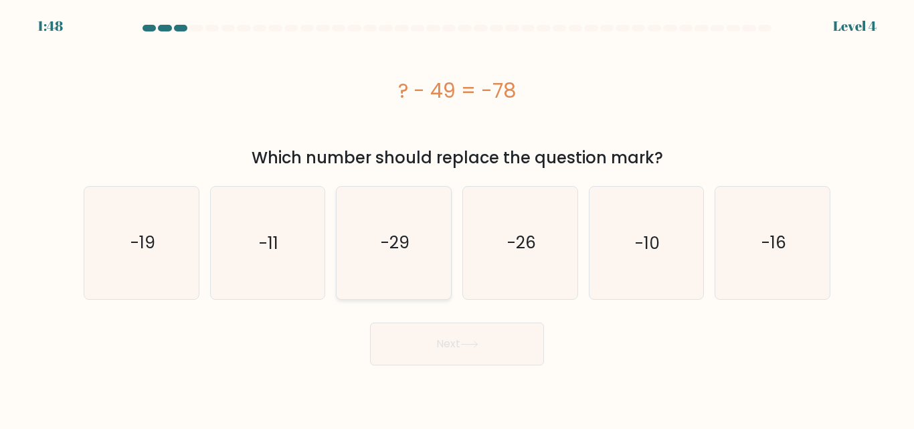
click at [395, 260] on icon "-29" at bounding box center [394, 243] width 112 height 112
click at [457, 218] on input "c. -29" at bounding box center [457, 216] width 1 height 3
radio input "true"
click at [436, 338] on button "Next" at bounding box center [457, 344] width 174 height 43
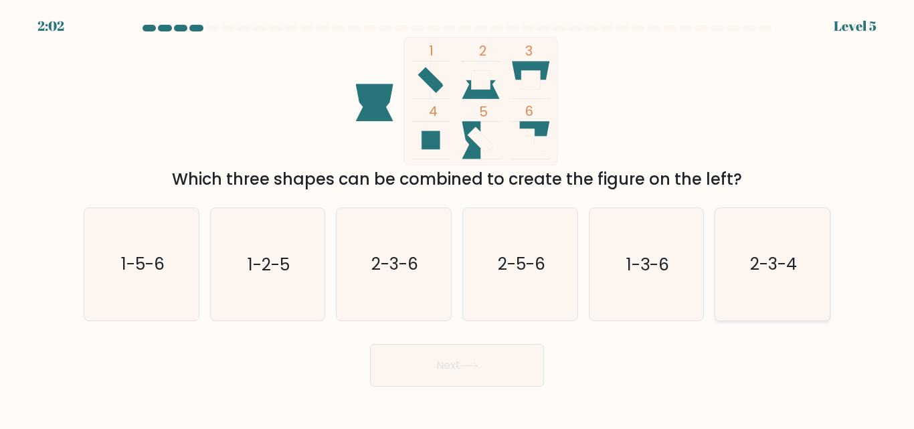
click at [822, 264] on icon "2-3-4" at bounding box center [773, 264] width 112 height 112
click at [458, 218] on input "f. 2-3-4" at bounding box center [457, 216] width 1 height 3
radio input "true"
click at [469, 371] on button "Next" at bounding box center [457, 365] width 174 height 43
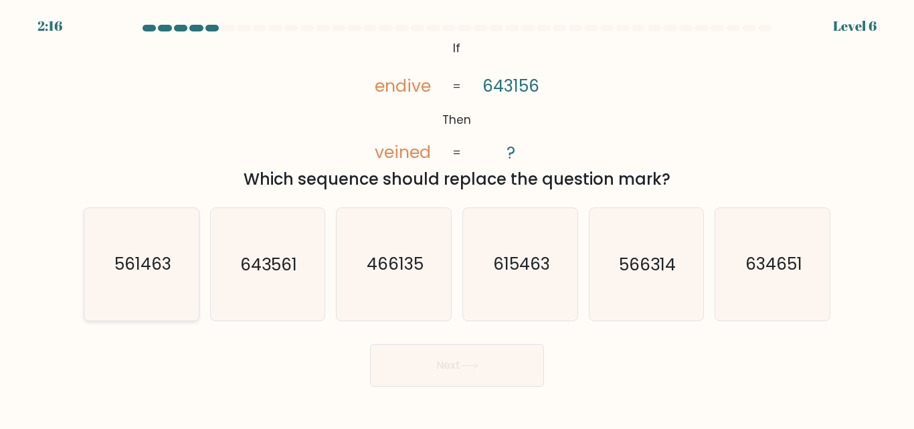
click at [159, 260] on text "561463" at bounding box center [142, 264] width 57 height 23
click at [457, 218] on input "a. 561463" at bounding box center [457, 216] width 1 height 3
radio input "true"
click at [432, 365] on button "Next" at bounding box center [457, 365] width 174 height 43
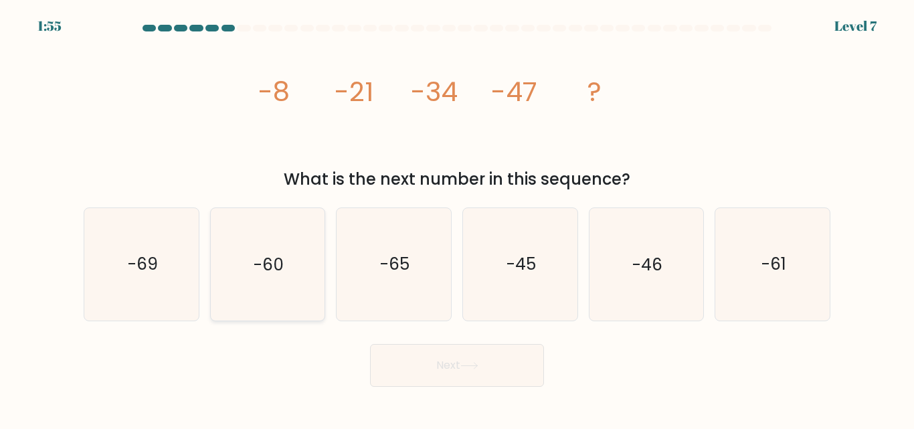
click at [266, 279] on icon "-60" at bounding box center [267, 264] width 112 height 112
click at [457, 218] on input "b. -60" at bounding box center [457, 216] width 1 height 3
radio input "true"
click at [441, 365] on button "Next" at bounding box center [457, 365] width 174 height 43
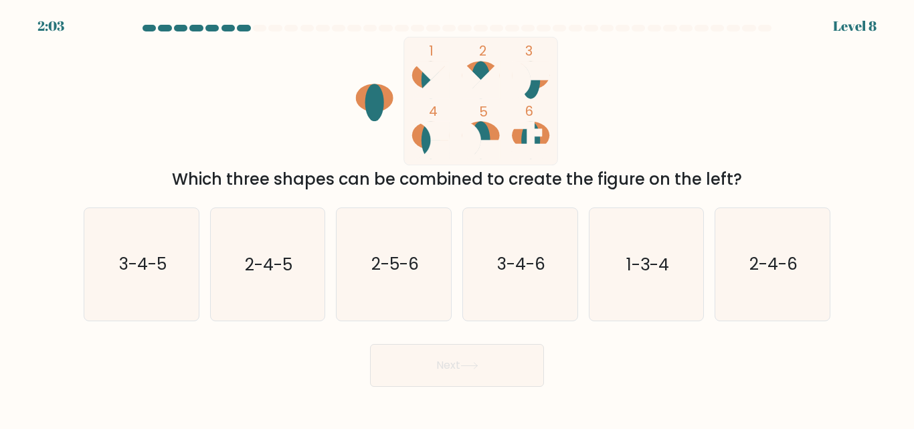
click at [446, 329] on form at bounding box center [457, 206] width 914 height 362
click at [523, 268] on text "3-4-6" at bounding box center [521, 264] width 48 height 23
click at [458, 218] on input "d. 3-4-6" at bounding box center [457, 216] width 1 height 3
radio input "true"
click at [468, 355] on button "Next" at bounding box center [457, 365] width 174 height 43
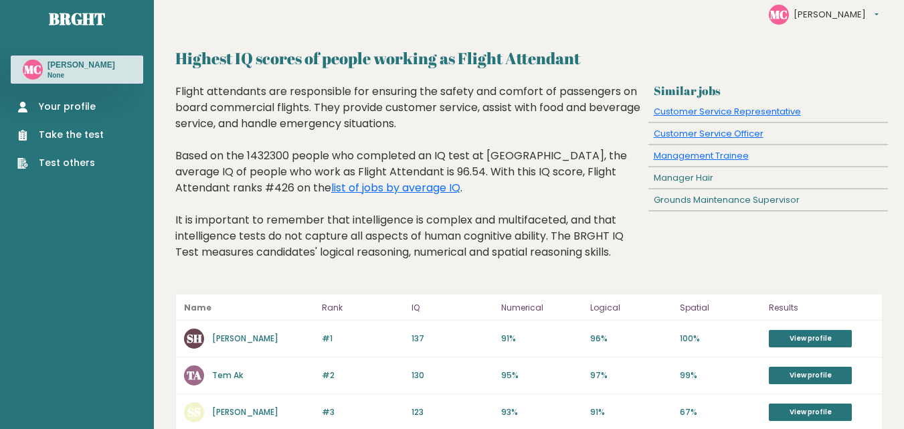
scroll to position [6, 0]
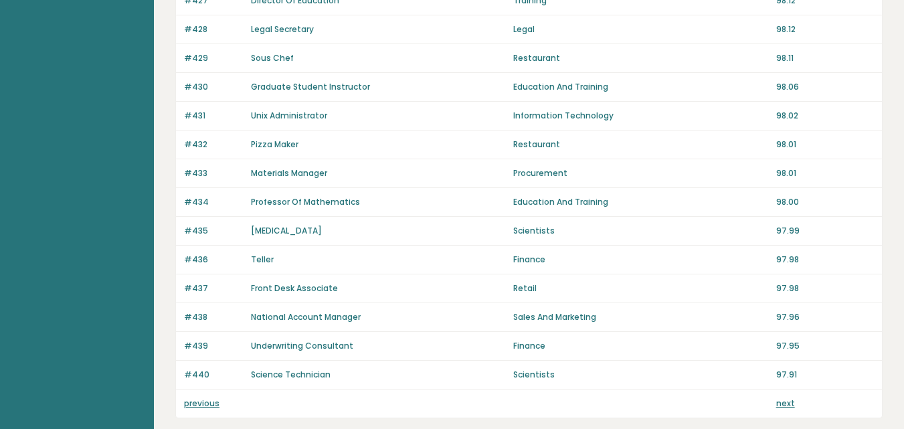
scroll to position [1008, 0]
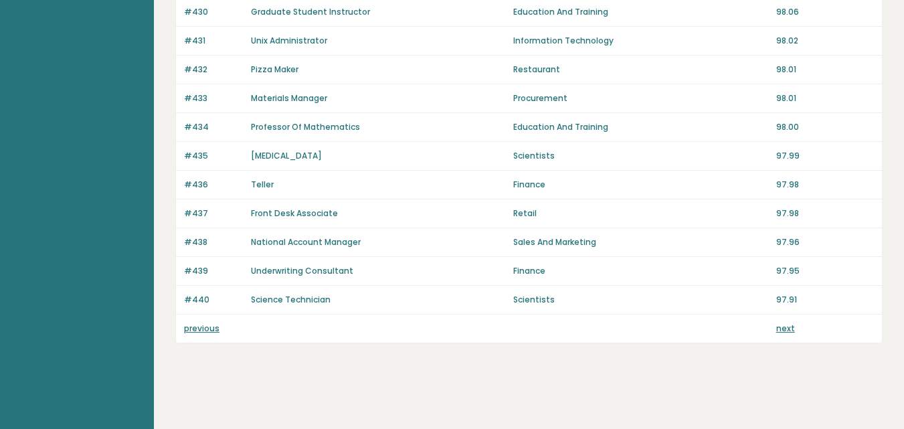
click at [276, 125] on link "Professor Of Mathematics" at bounding box center [305, 126] width 109 height 11
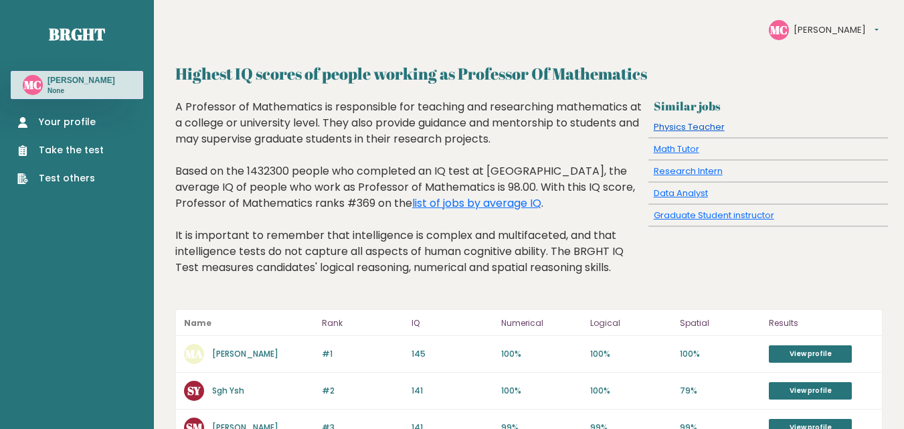
click at [686, 130] on link "Physics Teacher" at bounding box center [689, 126] width 71 height 13
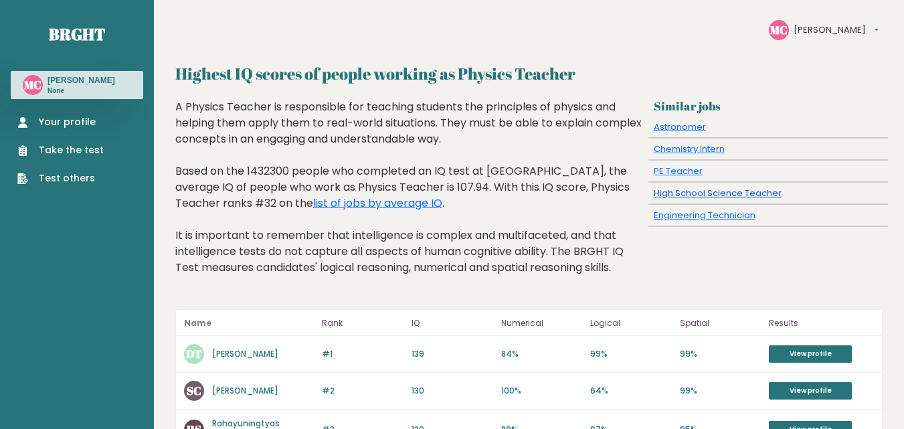
click at [684, 187] on link "High School Science Teacher" at bounding box center [718, 193] width 128 height 13
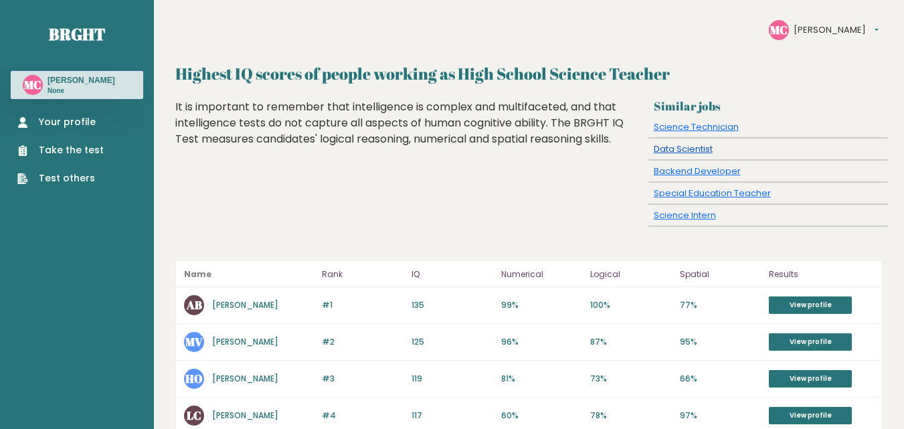
click at [705, 155] on link "Data Scientist" at bounding box center [683, 149] width 59 height 13
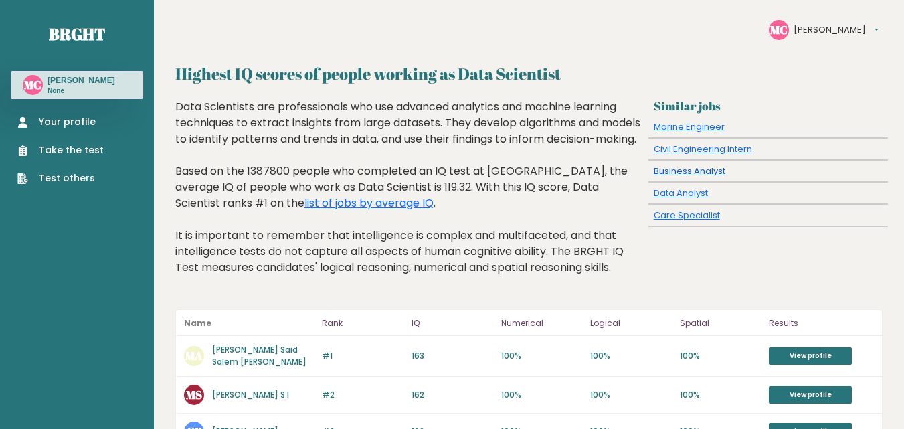
click at [717, 171] on link "Business Analyst" at bounding box center [690, 171] width 72 height 13
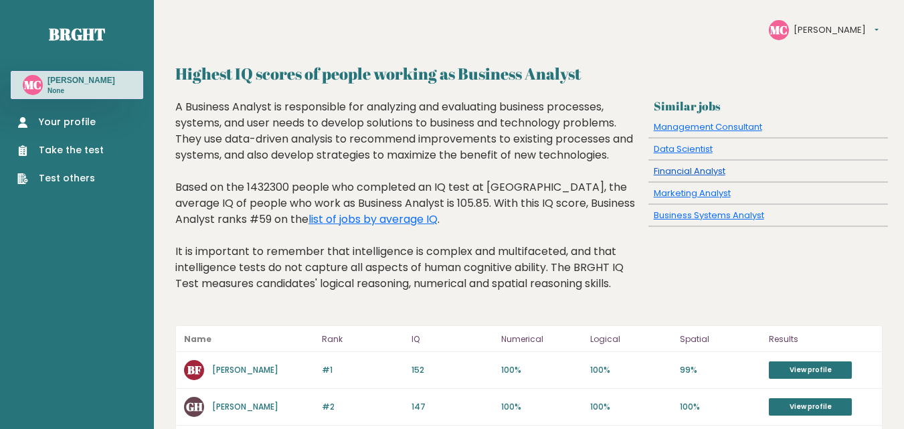
click at [709, 165] on link "Financial Analyst" at bounding box center [690, 171] width 72 height 13
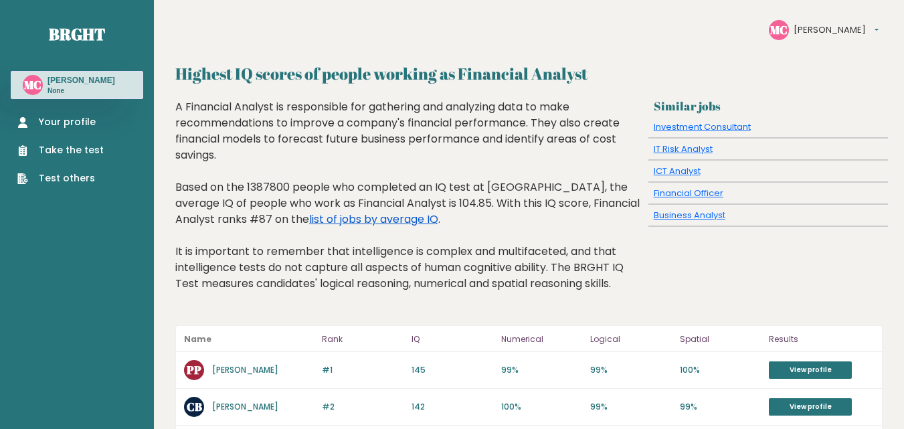
click at [378, 217] on link "list of jobs by average IQ" at bounding box center [373, 218] width 129 height 15
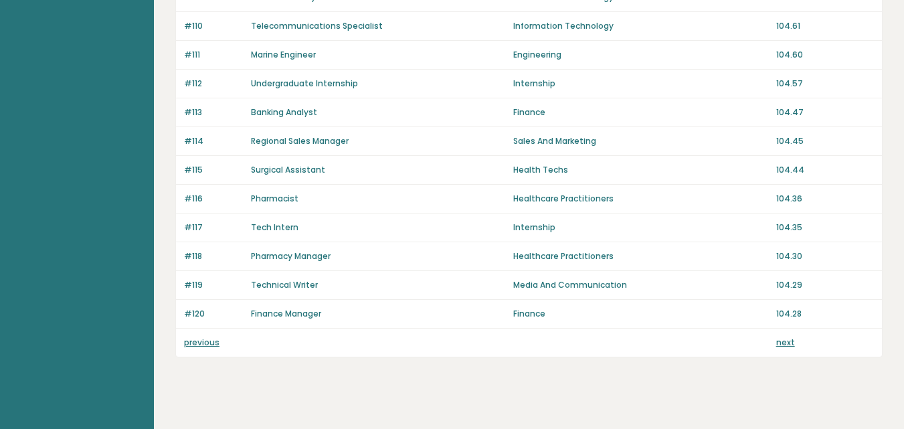
scroll to position [1008, 0]
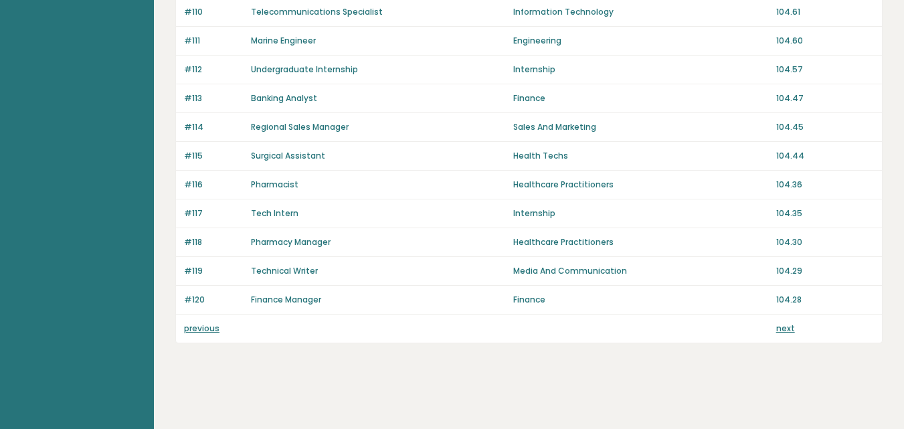
click at [191, 326] on link "previous" at bounding box center [201, 328] width 35 height 11
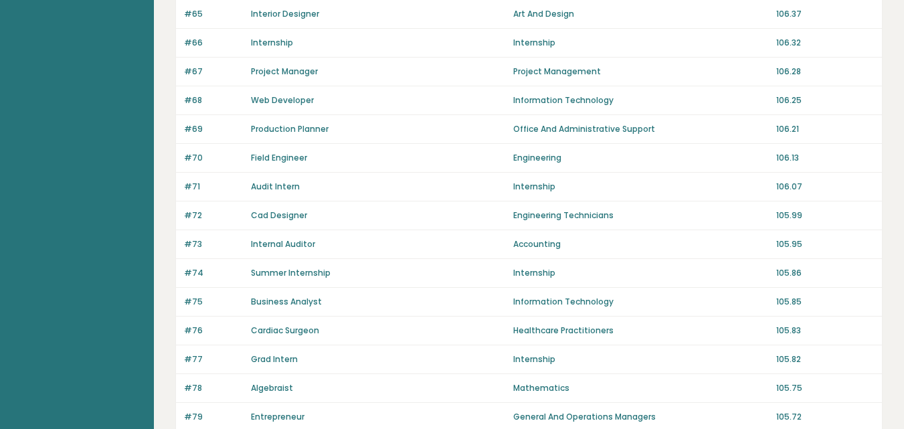
scroll to position [964, 0]
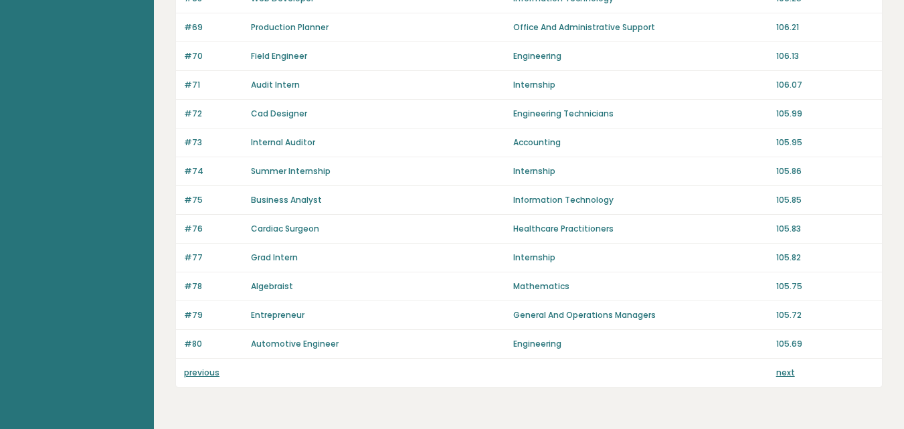
click at [197, 377] on link "previous" at bounding box center [201, 372] width 35 height 11
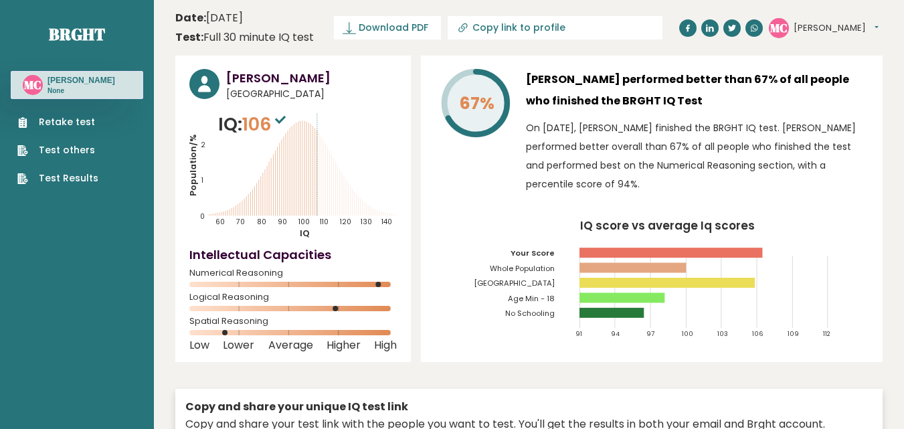
click at [76, 127] on link "Retake test" at bounding box center [57, 122] width 81 height 14
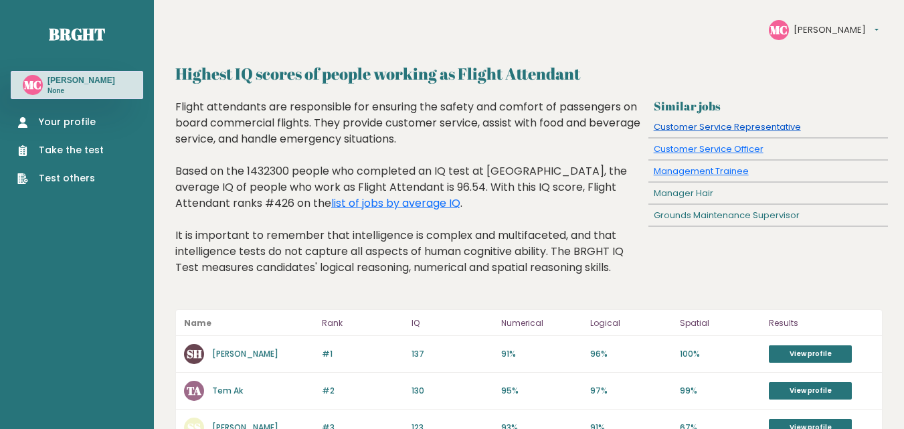
click at [745, 123] on link "Customer Service Representative" at bounding box center [727, 126] width 147 height 13
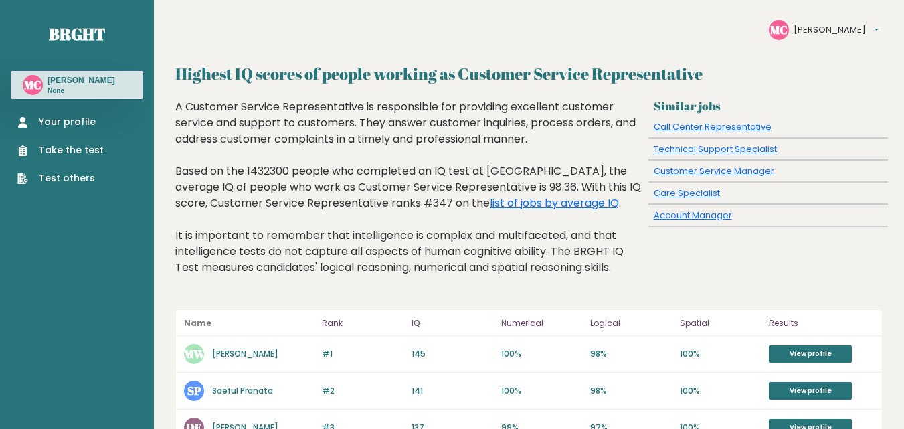
click at [91, 157] on link "Take the test" at bounding box center [60, 150] width 86 height 14
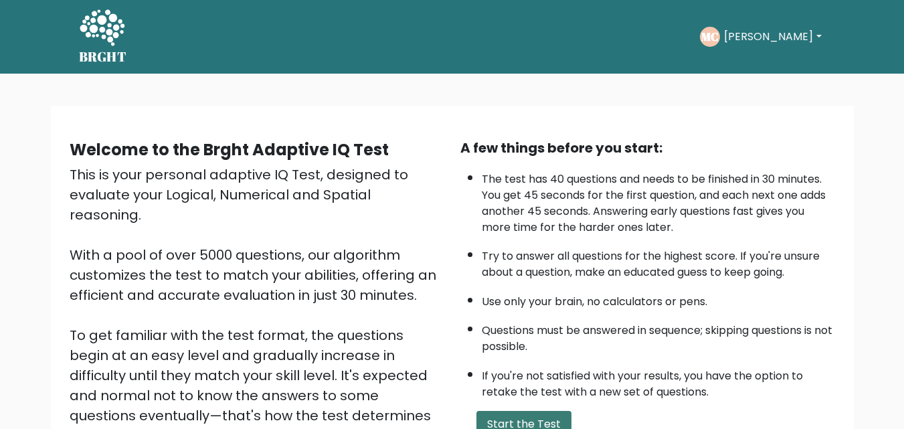
click at [548, 418] on button "Start the Test" at bounding box center [523, 424] width 95 height 27
click at [528, 412] on button "Start the Test" at bounding box center [523, 424] width 95 height 27
